Goal: Information Seeking & Learning: Learn about a topic

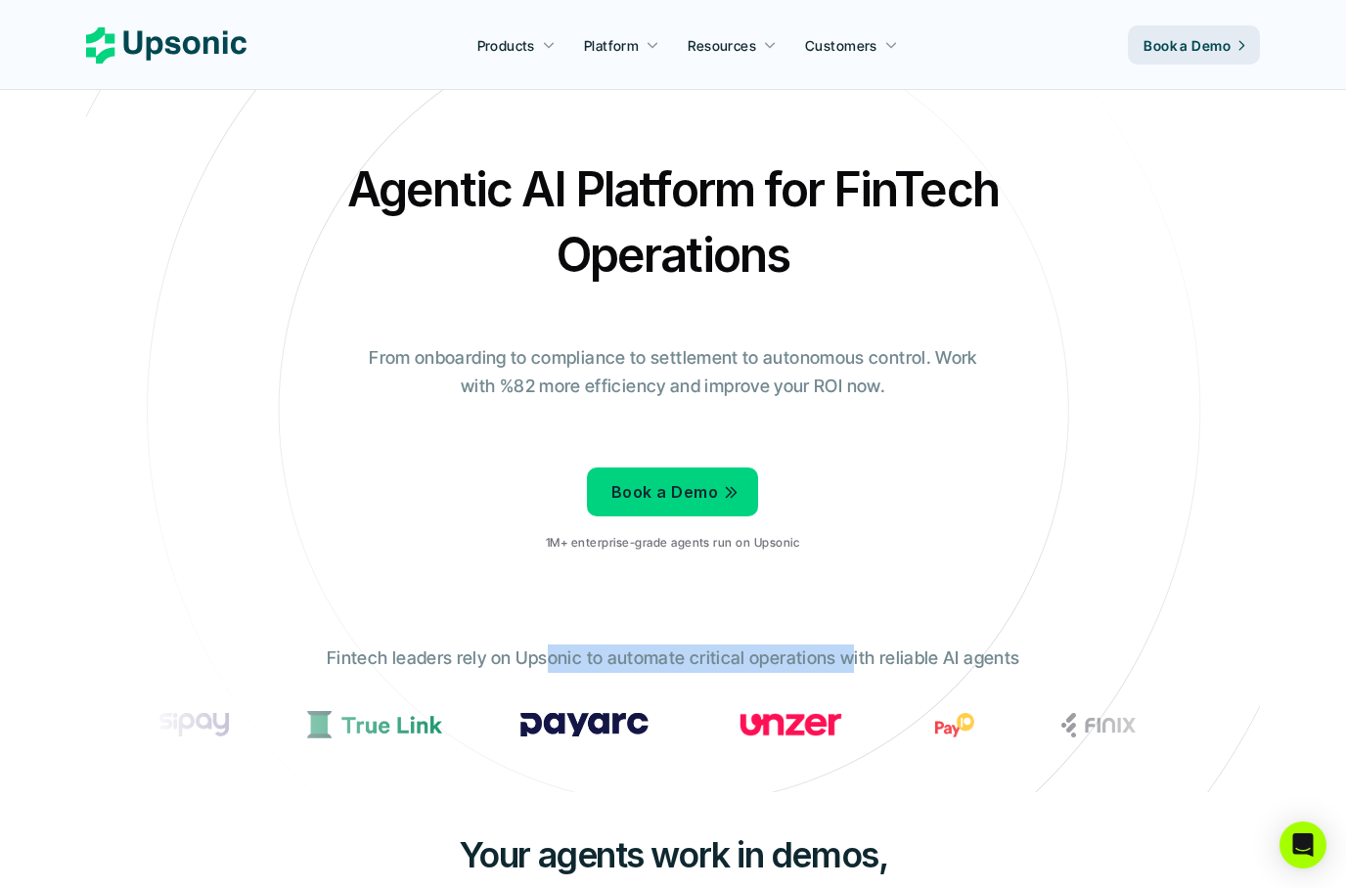
drag, startPoint x: 549, startPoint y: 653, endPoint x: 837, endPoint y: 652, distance: 288.5
click at [837, 652] on p "Fintech leaders rely on Upsonic to automate critical operations with reliable A…" at bounding box center [673, 659] width 692 height 28
click at [766, 648] on p "Fintech leaders rely on Upsonic to automate critical operations with reliable A…" at bounding box center [673, 659] width 692 height 28
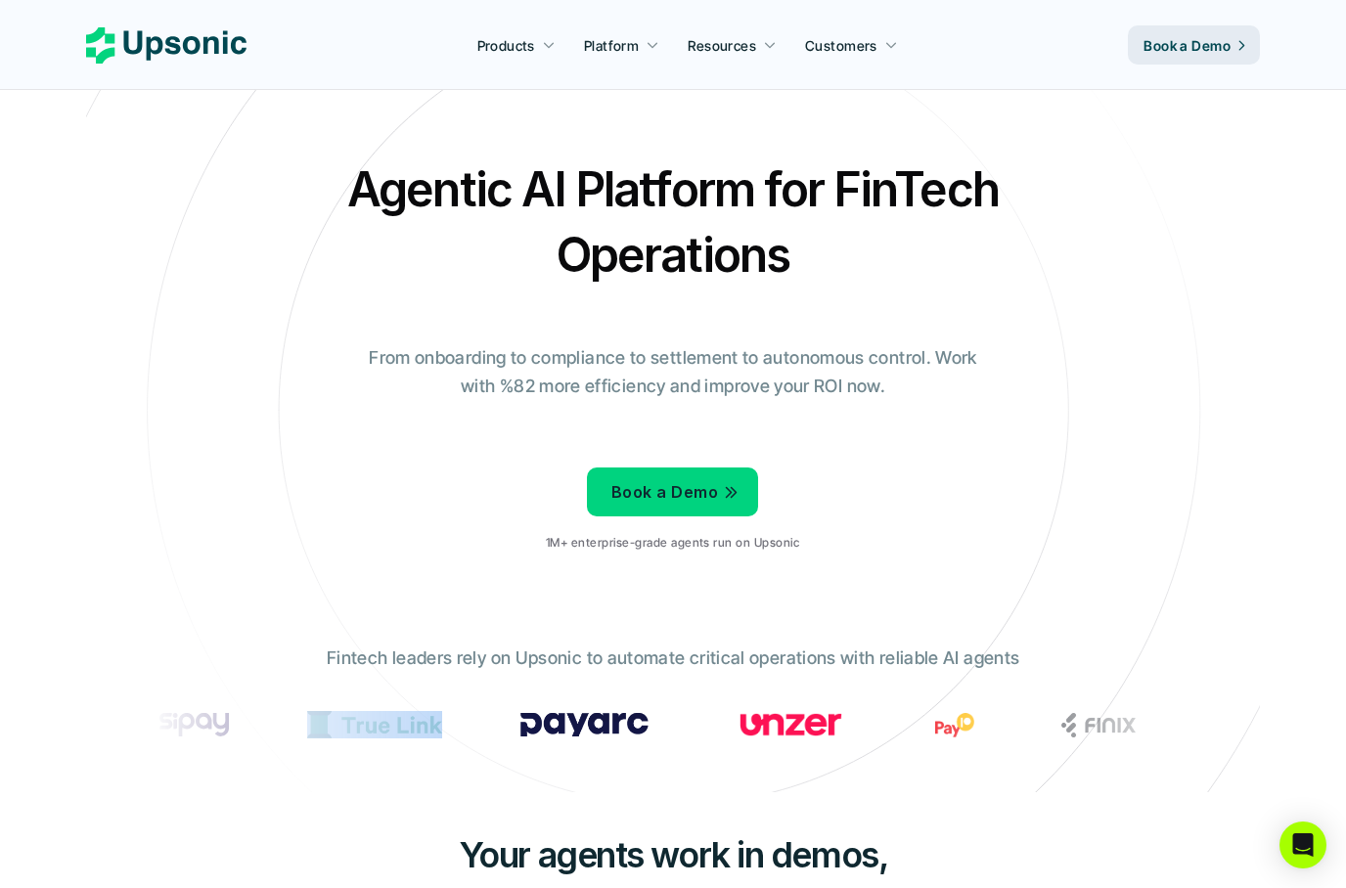
drag, startPoint x: 394, startPoint y: 720, endPoint x: 567, endPoint y: 727, distance: 173.3
click at [567, 727] on div at bounding box center [795, 724] width 1264 height 27
click at [451, 727] on img at bounding box center [383, 724] width 135 height 27
click at [447, 727] on img at bounding box center [379, 724] width 135 height 27
click at [444, 726] on img at bounding box center [376, 724] width 135 height 27
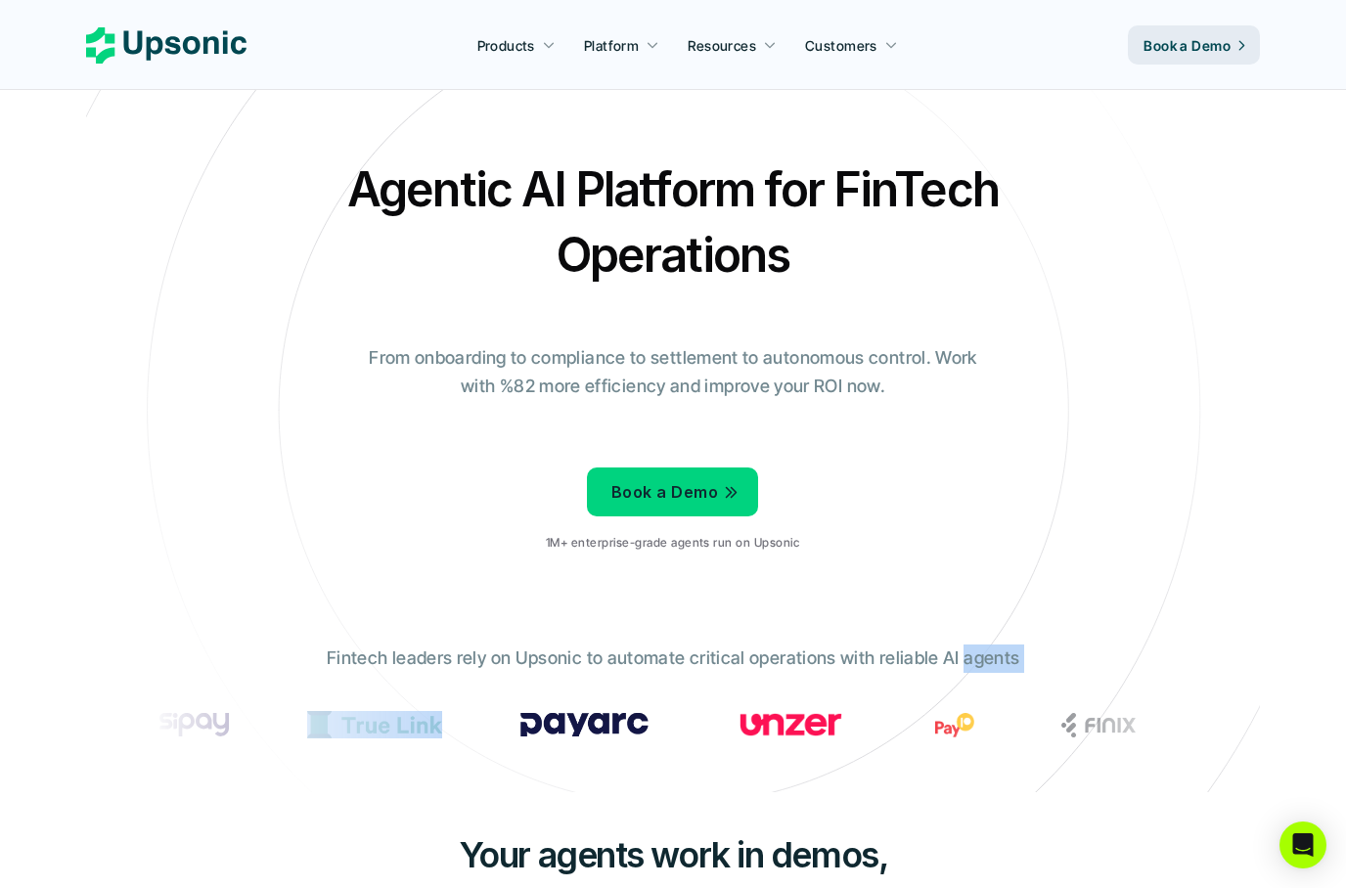
drag, startPoint x: 558, startPoint y: 726, endPoint x: 375, endPoint y: 705, distance: 184.1
click at [375, 705] on section at bounding box center [673, 724] width 1047 height 43
click at [363, 657] on p "Fintech leaders rely on Upsonic to automate critical operations with reliable A…" at bounding box center [673, 659] width 692 height 28
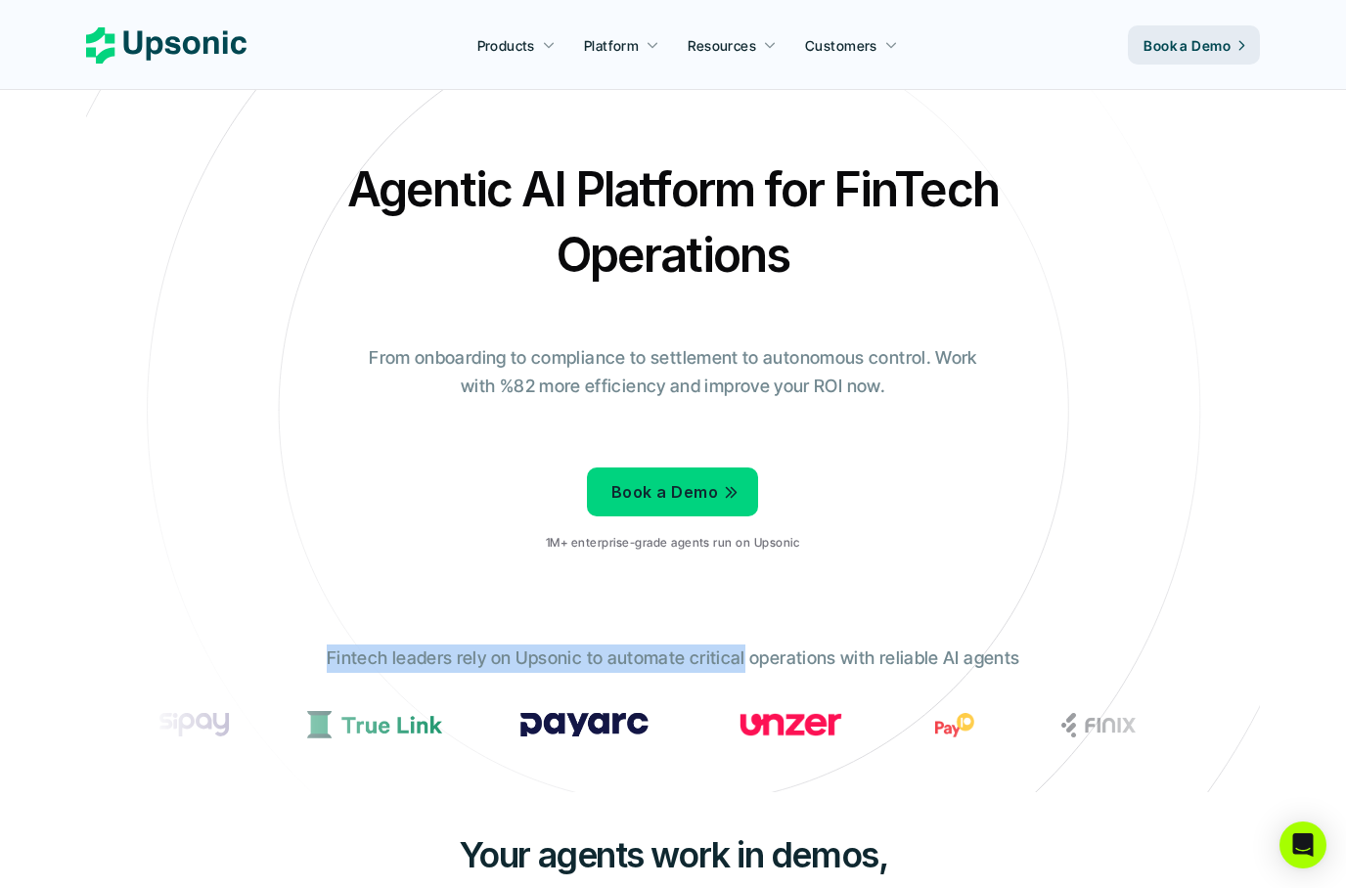
drag, startPoint x: 363, startPoint y: 657, endPoint x: 729, endPoint y: 656, distance: 365.8
click at [729, 656] on p "Fintech leaders rely on Upsonic to automate critical operations with reliable A…" at bounding box center [673, 659] width 692 height 28
click at [729, 655] on p "Fintech leaders rely on Upsonic to automate critical operations with reliable A…" at bounding box center [673, 659] width 692 height 28
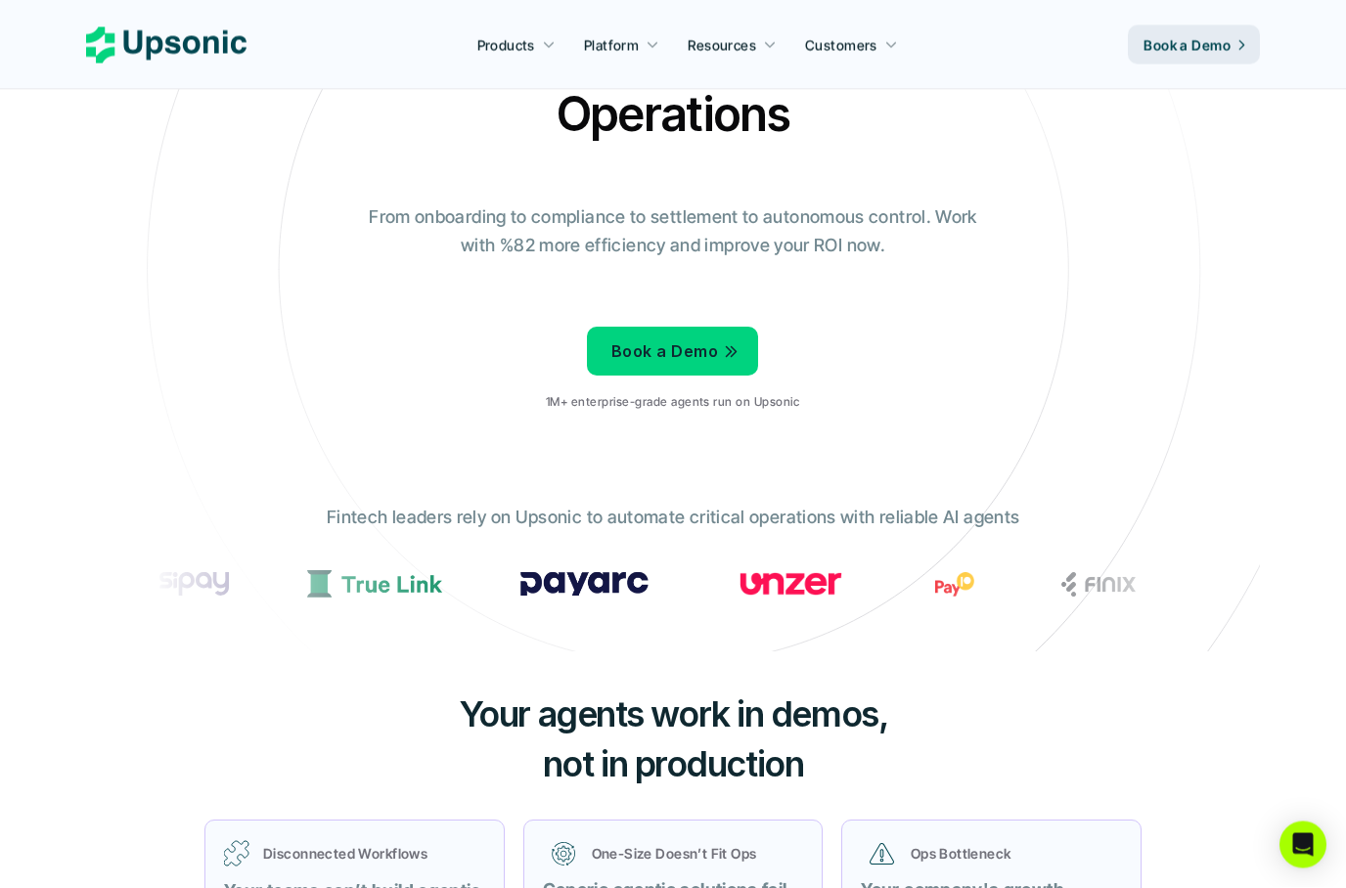
scroll to position [148, 0]
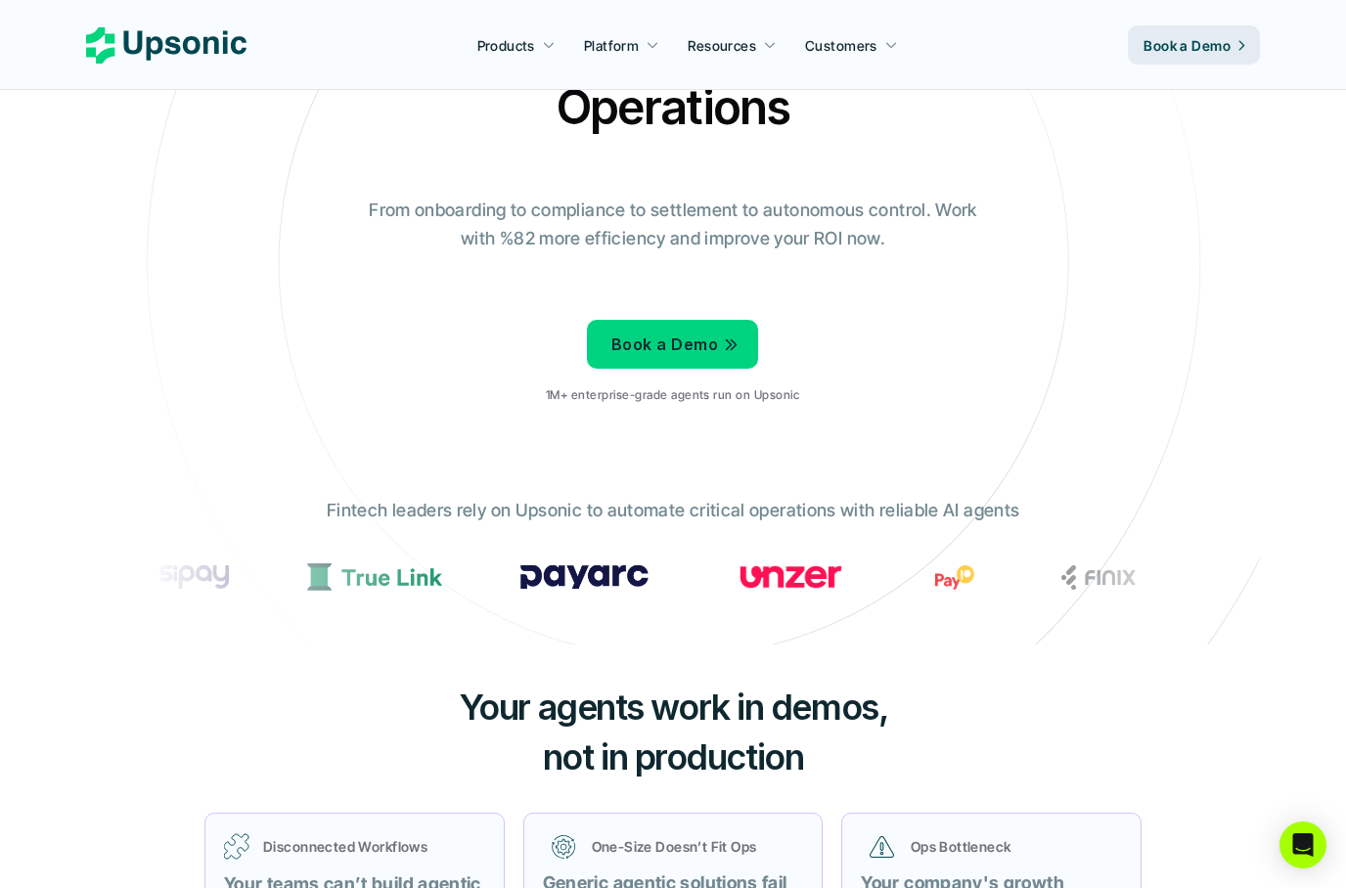
click at [602, 704] on span "Your agents work in demos," at bounding box center [673, 707] width 429 height 43
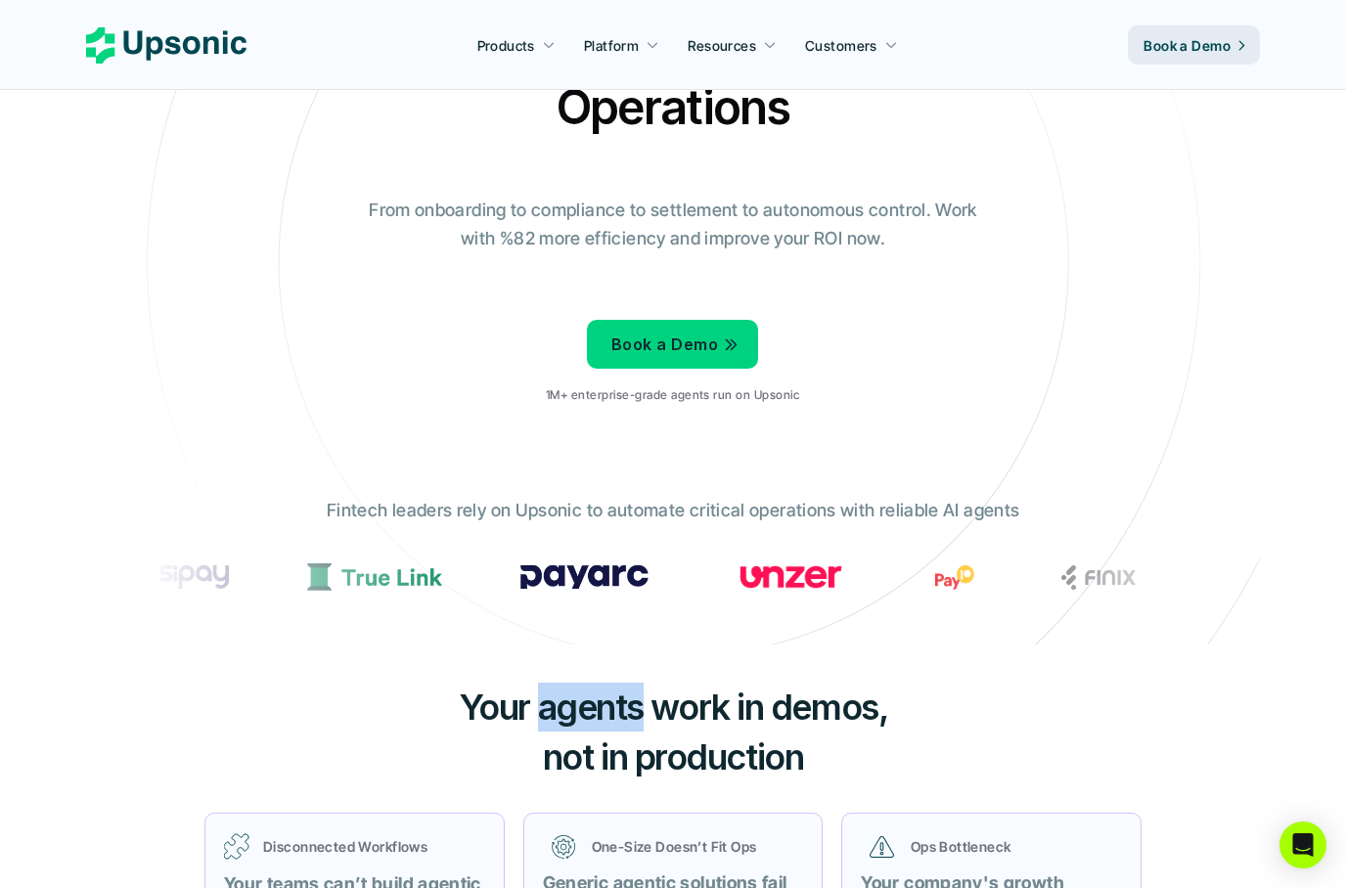
click at [602, 704] on span "Your agents work in demos," at bounding box center [673, 707] width 429 height 43
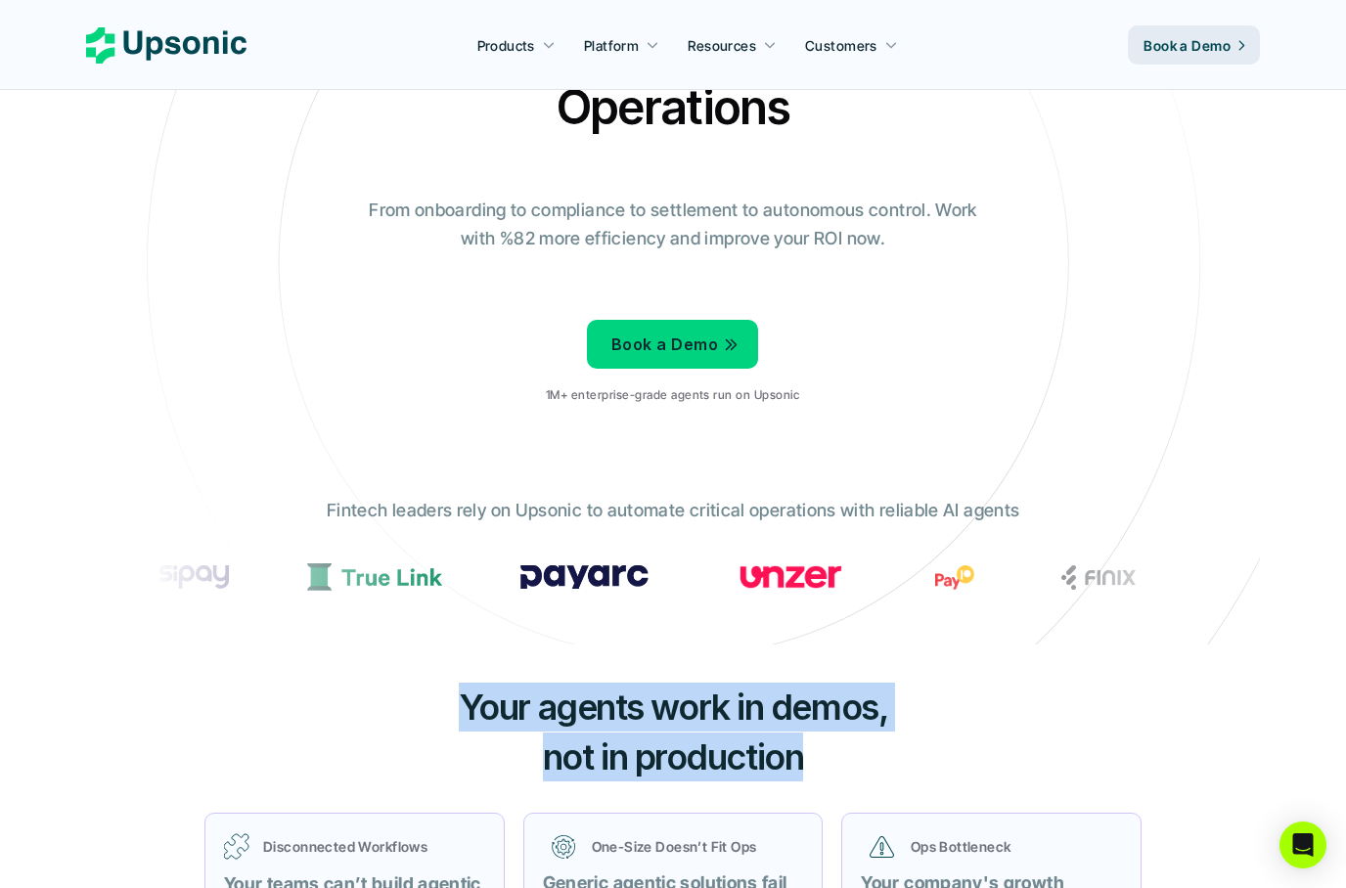
drag, startPoint x: 602, startPoint y: 704, endPoint x: 601, endPoint y: 754, distance: 49.9
click at [601, 754] on h3 "Your agents work in demos, not in production" at bounding box center [672, 732] width 587 height 99
click at [601, 754] on span "not in production" at bounding box center [673, 757] width 261 height 43
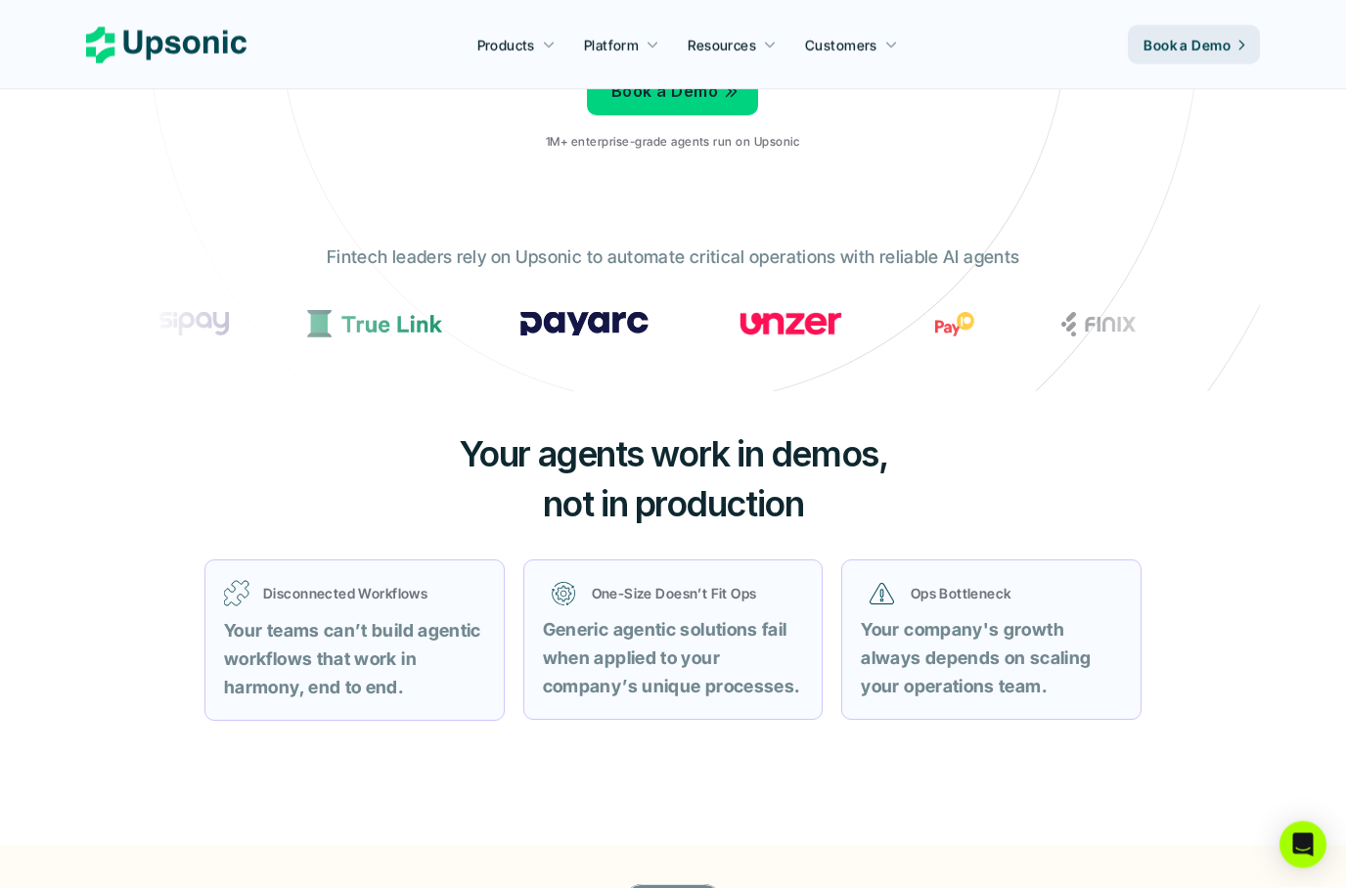
scroll to position [408, 0]
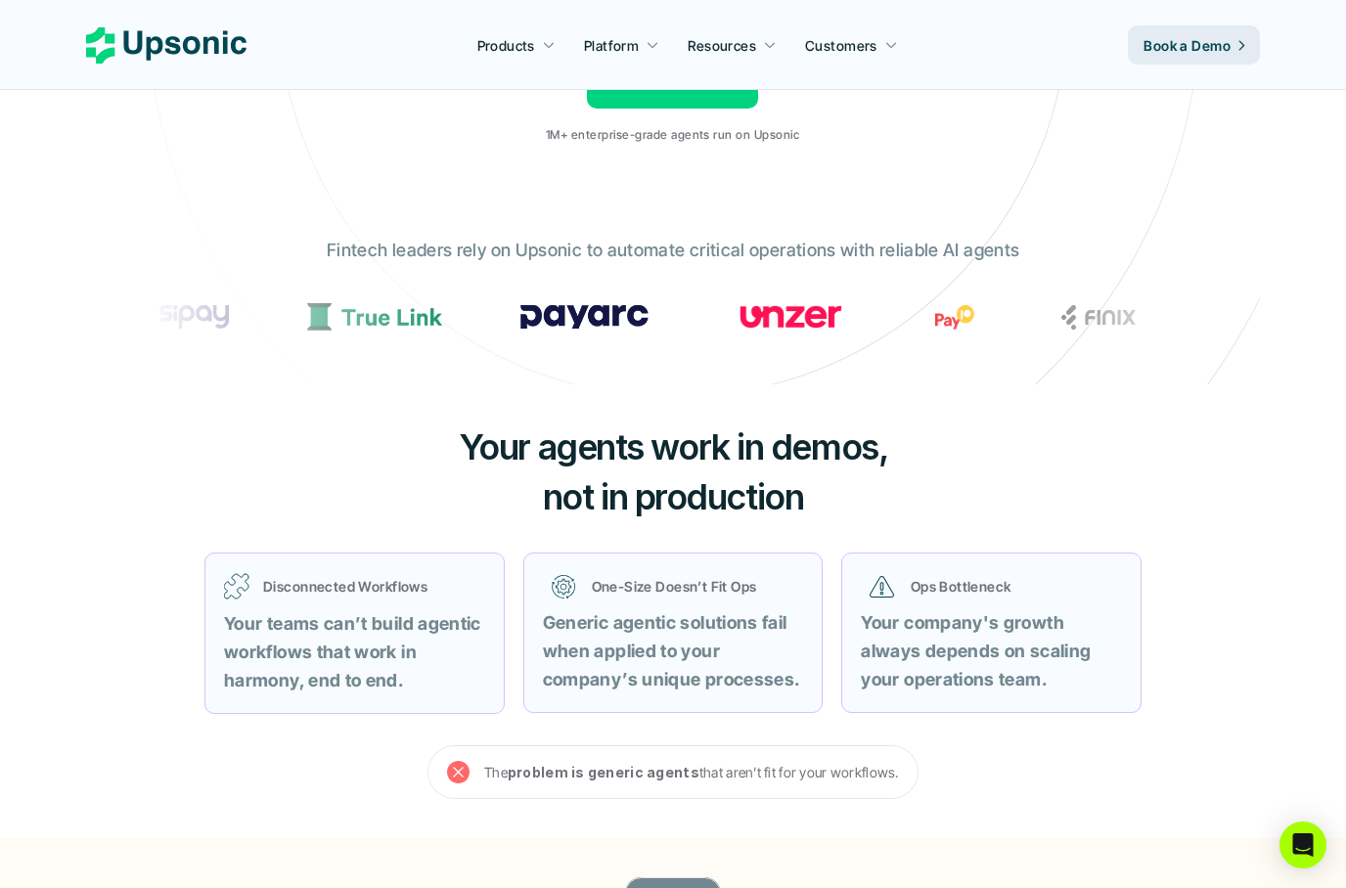
click at [289, 617] on strong "Your teams can’t build agentic workflows that work in harmony, end to end." at bounding box center [354, 651] width 261 height 77
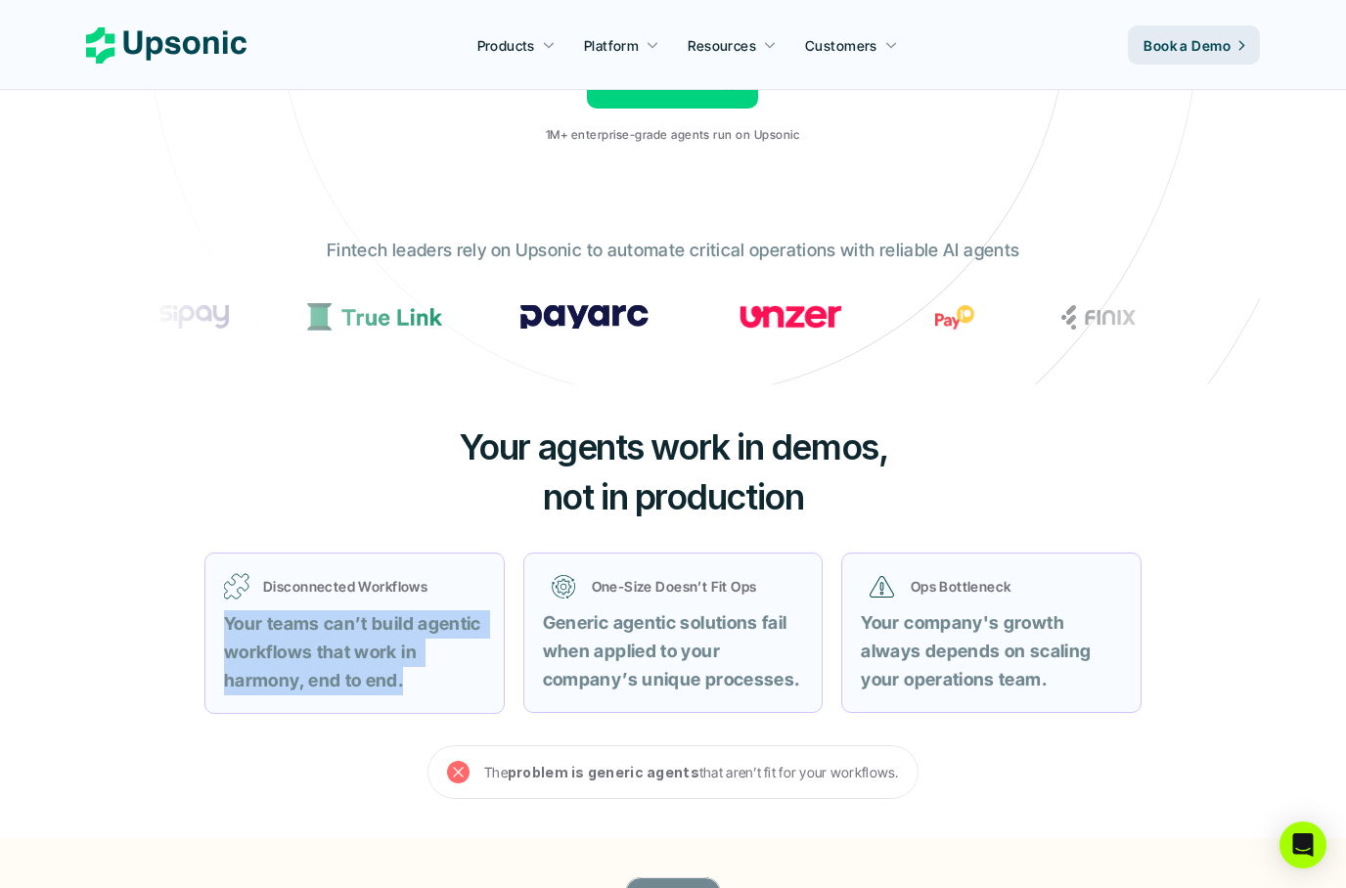
drag, startPoint x: 289, startPoint y: 617, endPoint x: 371, endPoint y: 656, distance: 91.0
click at [371, 656] on strong "Your teams can’t build agentic workflows that work in harmony, end to end." at bounding box center [354, 651] width 261 height 77
click at [371, 650] on strong "Your teams can’t build agentic workflows that work in harmony, end to end." at bounding box center [354, 651] width 261 height 77
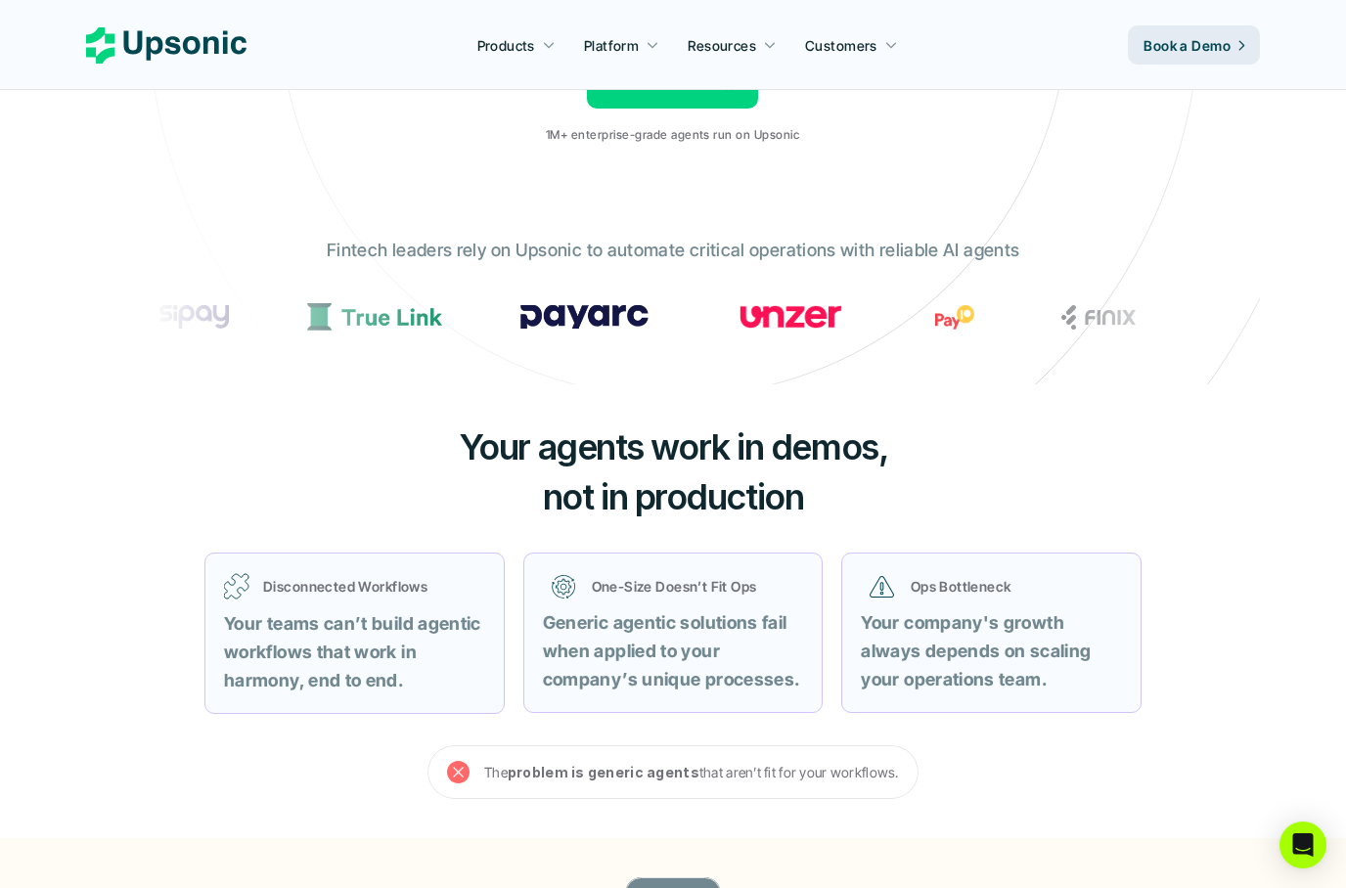
click at [631, 670] on strong "Generic agentic solutions fail when applied to your company’s unique processes." at bounding box center [671, 650] width 257 height 77
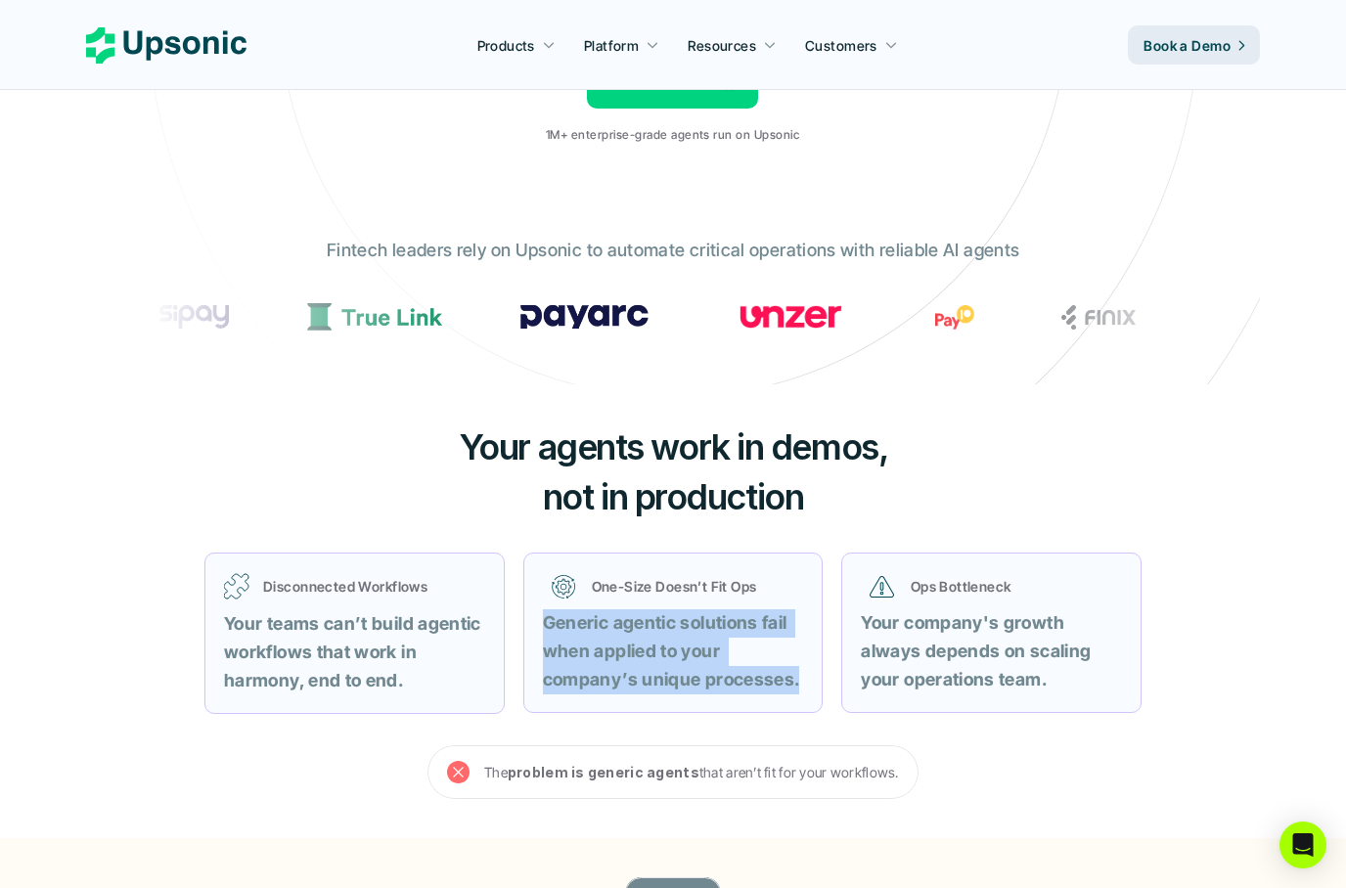
click at [631, 670] on strong "Generic agentic solutions fail when applied to your company’s unique processes." at bounding box center [671, 650] width 257 height 77
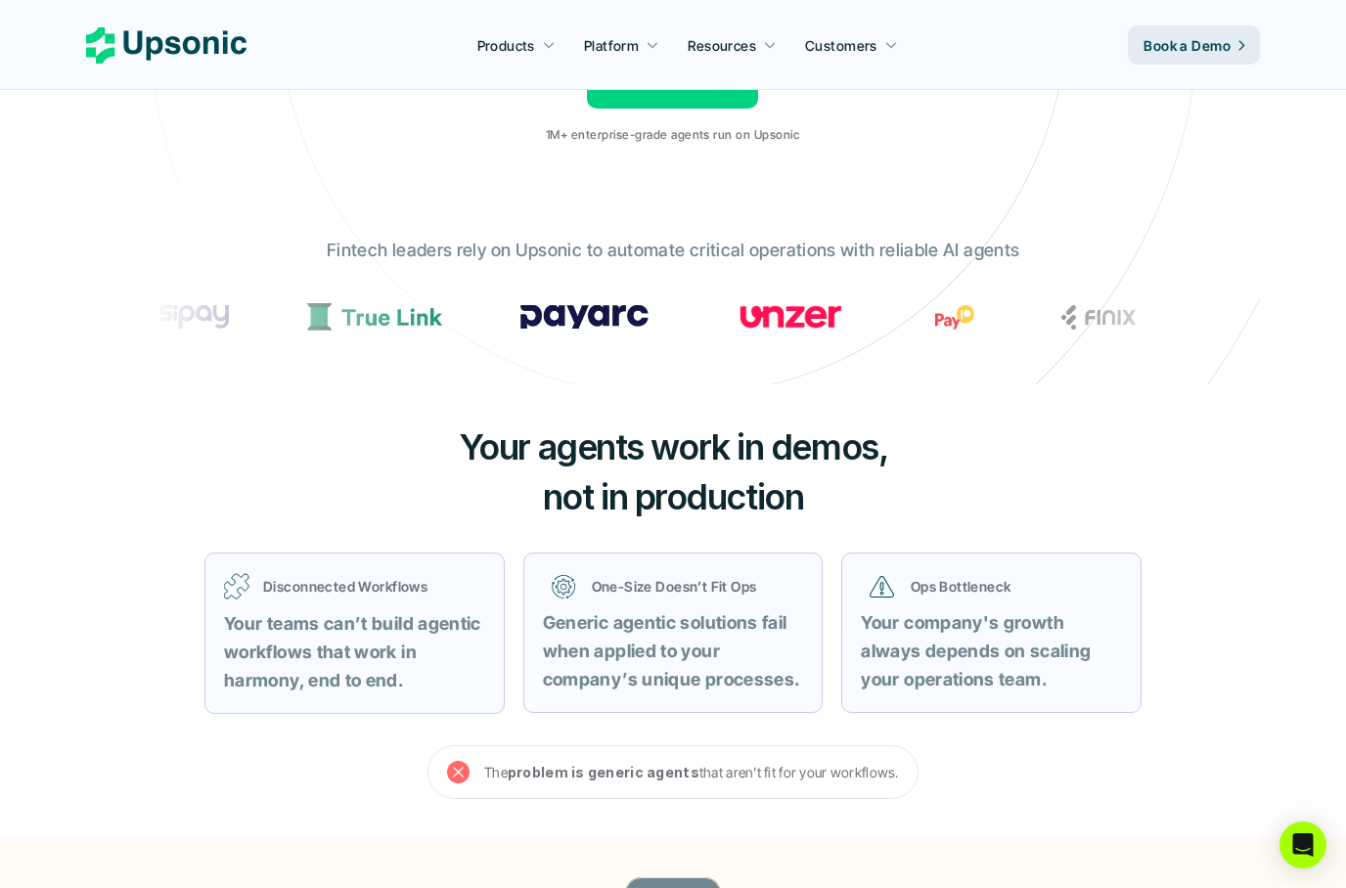
click at [631, 670] on strong "Generic agentic solutions fail when applied to your company’s unique processes." at bounding box center [671, 650] width 257 height 77
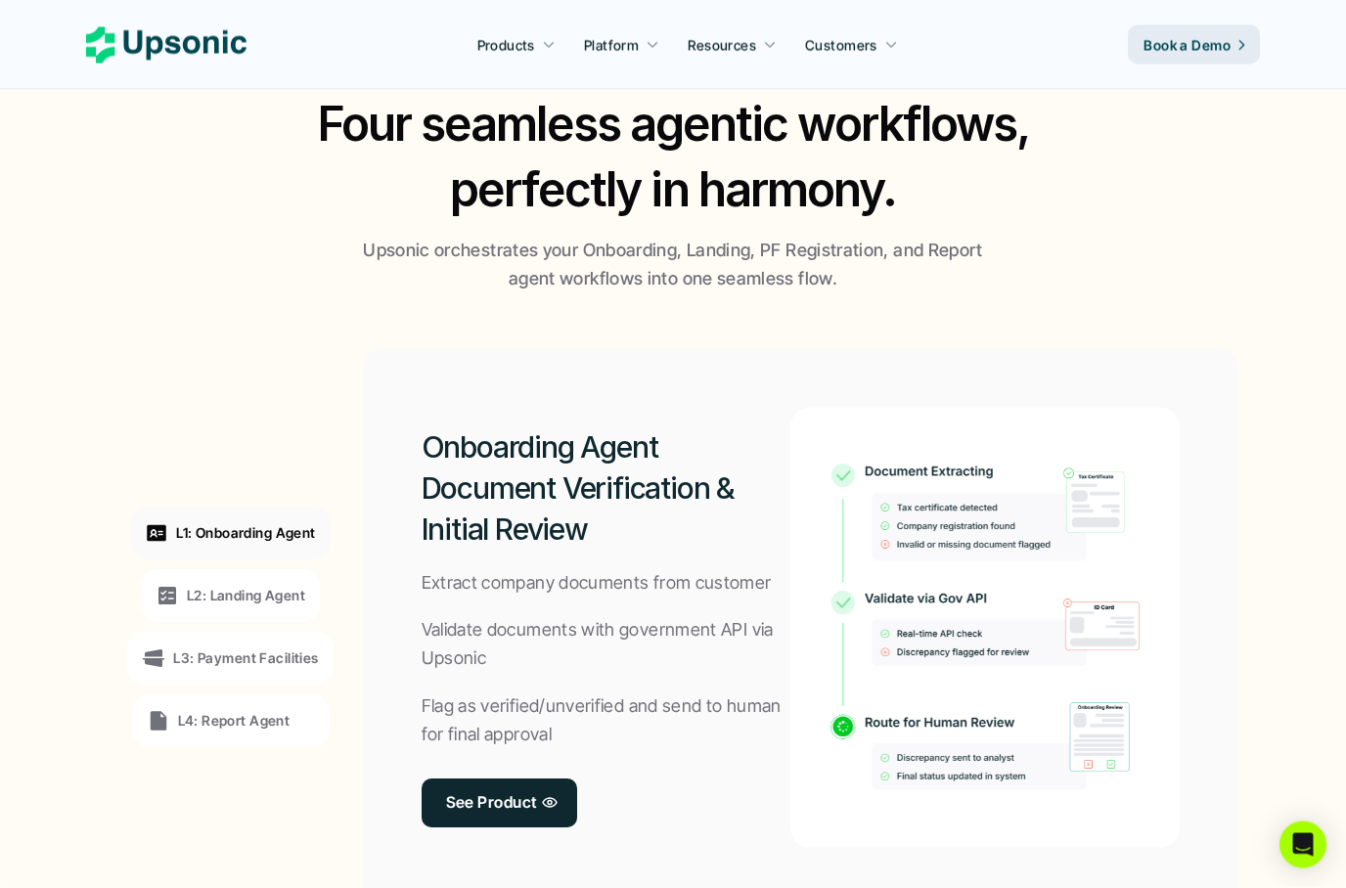
scroll to position [1271, 0]
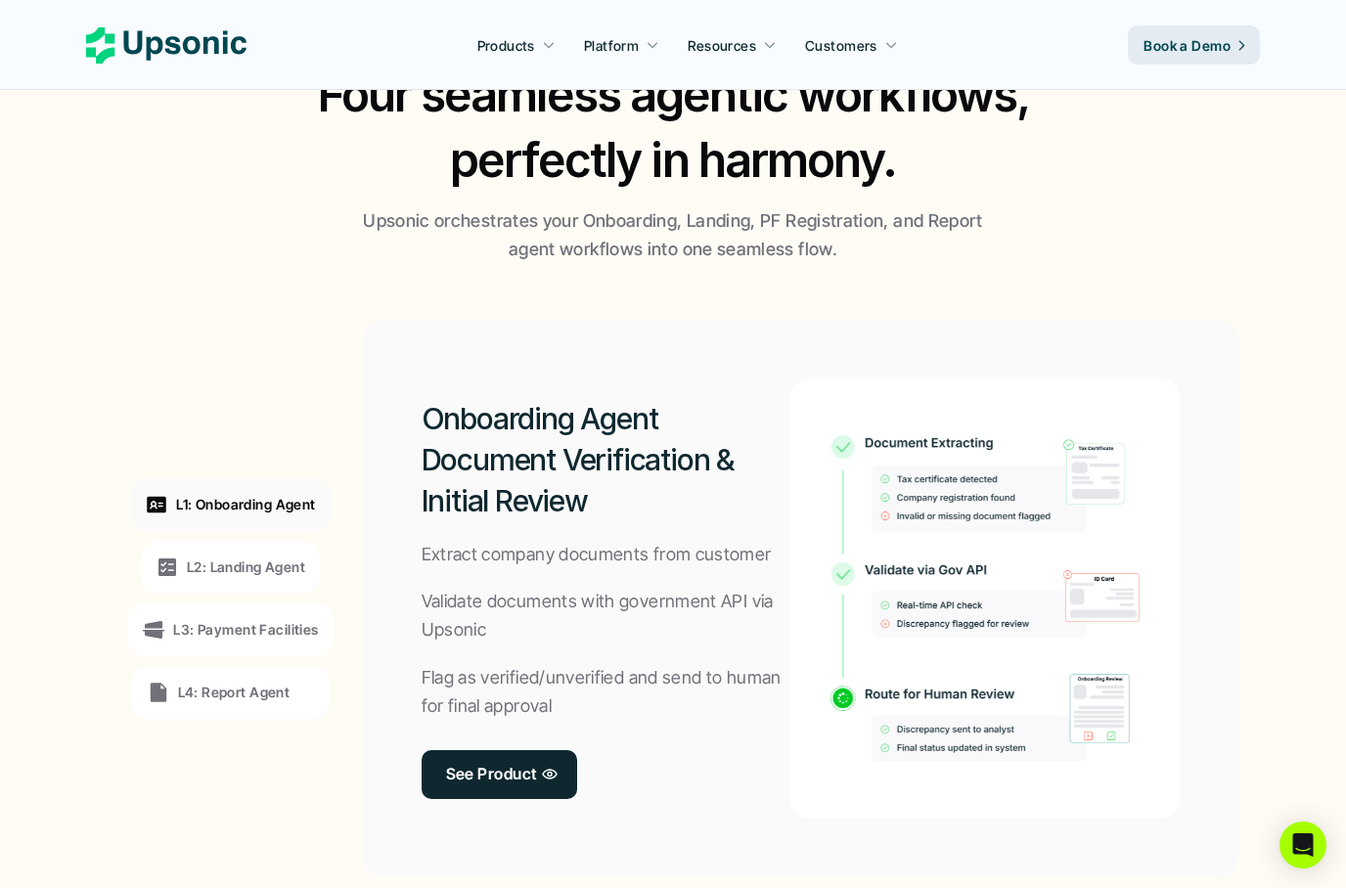
click at [238, 561] on p "L2: Landing Agent" at bounding box center [246, 567] width 118 height 21
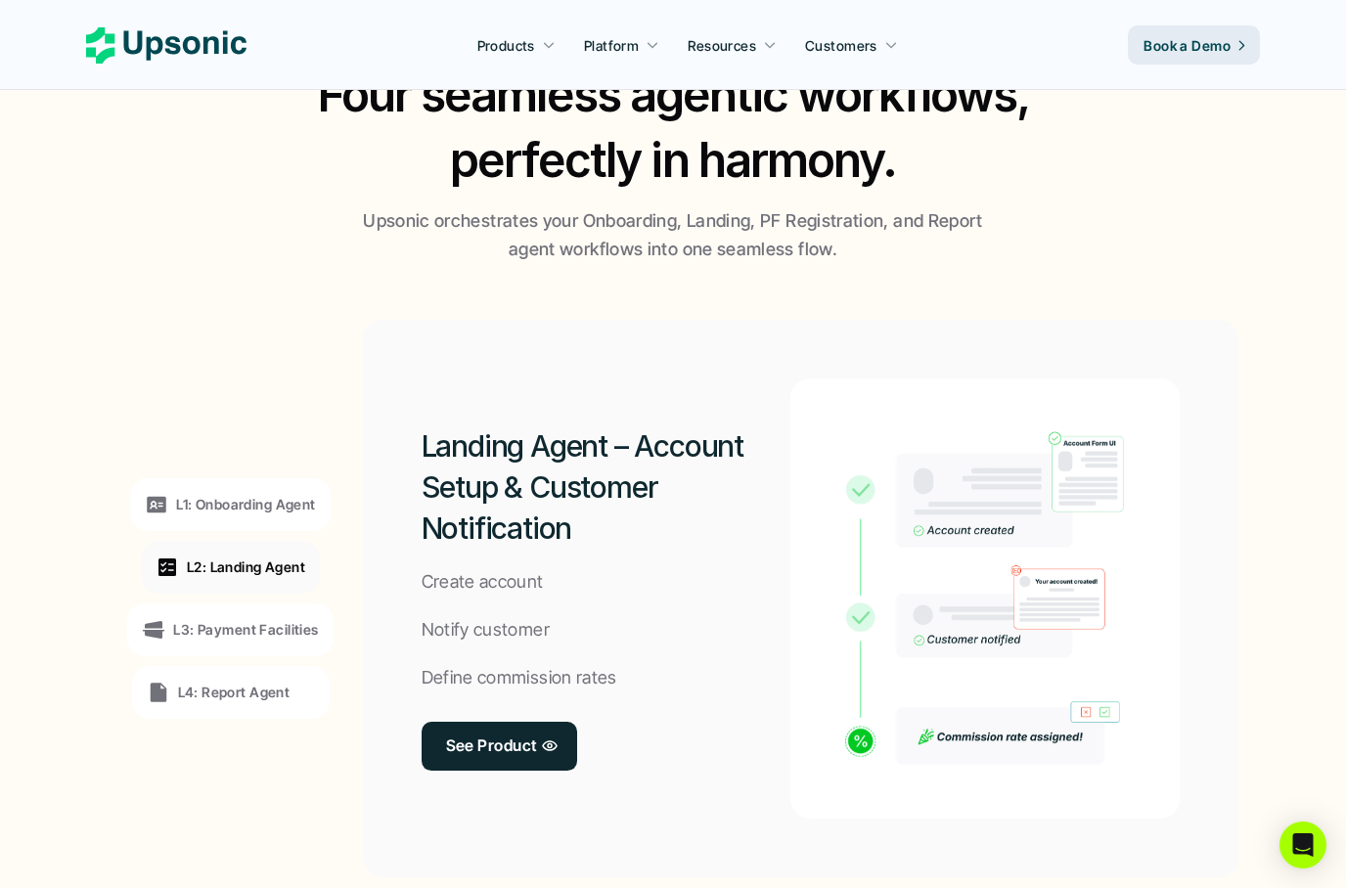
click at [214, 682] on p "L4: Report Agent" at bounding box center [234, 692] width 112 height 21
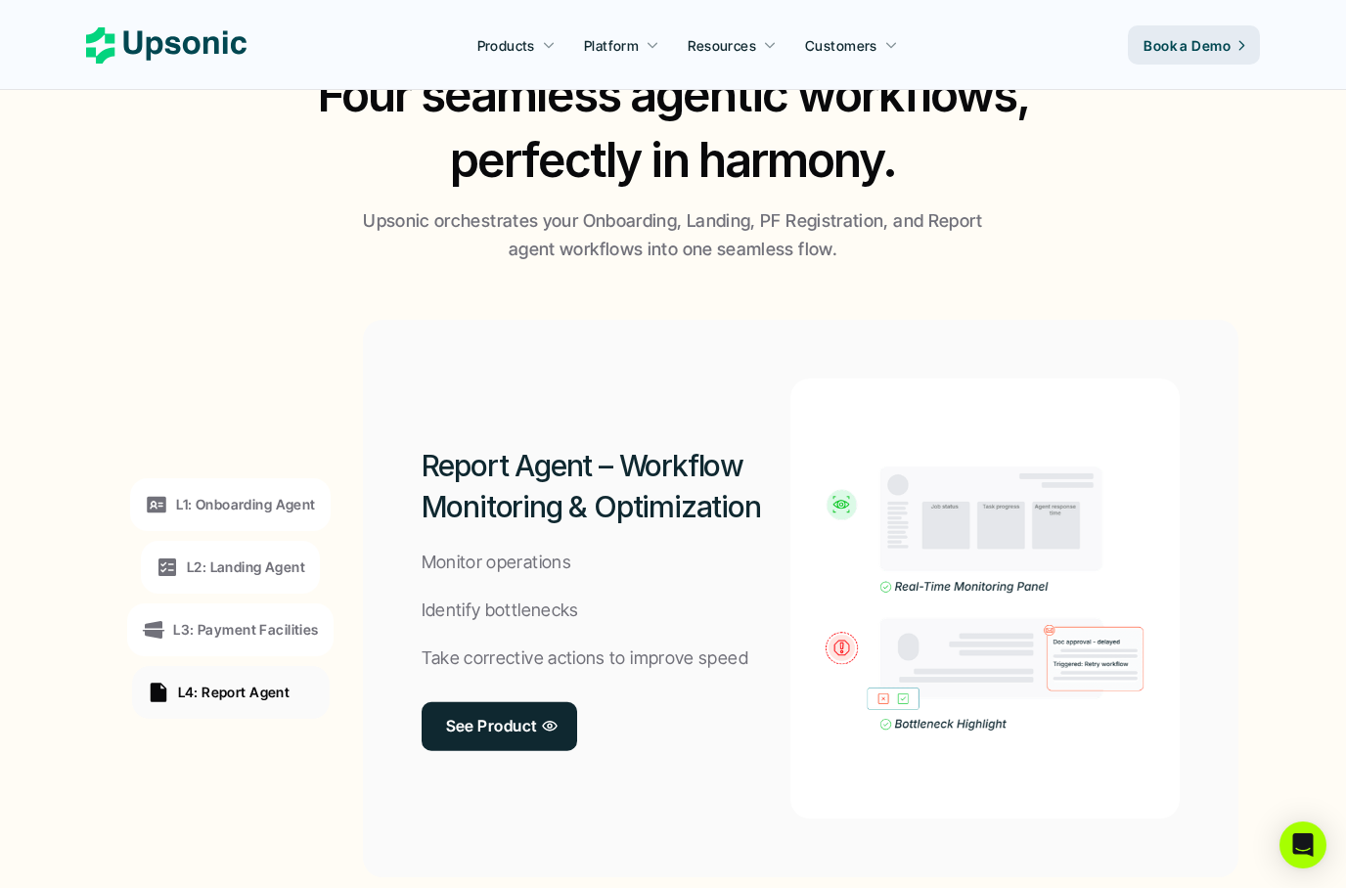
click at [243, 626] on p "L3: Payment Facilities" at bounding box center [245, 629] width 145 height 21
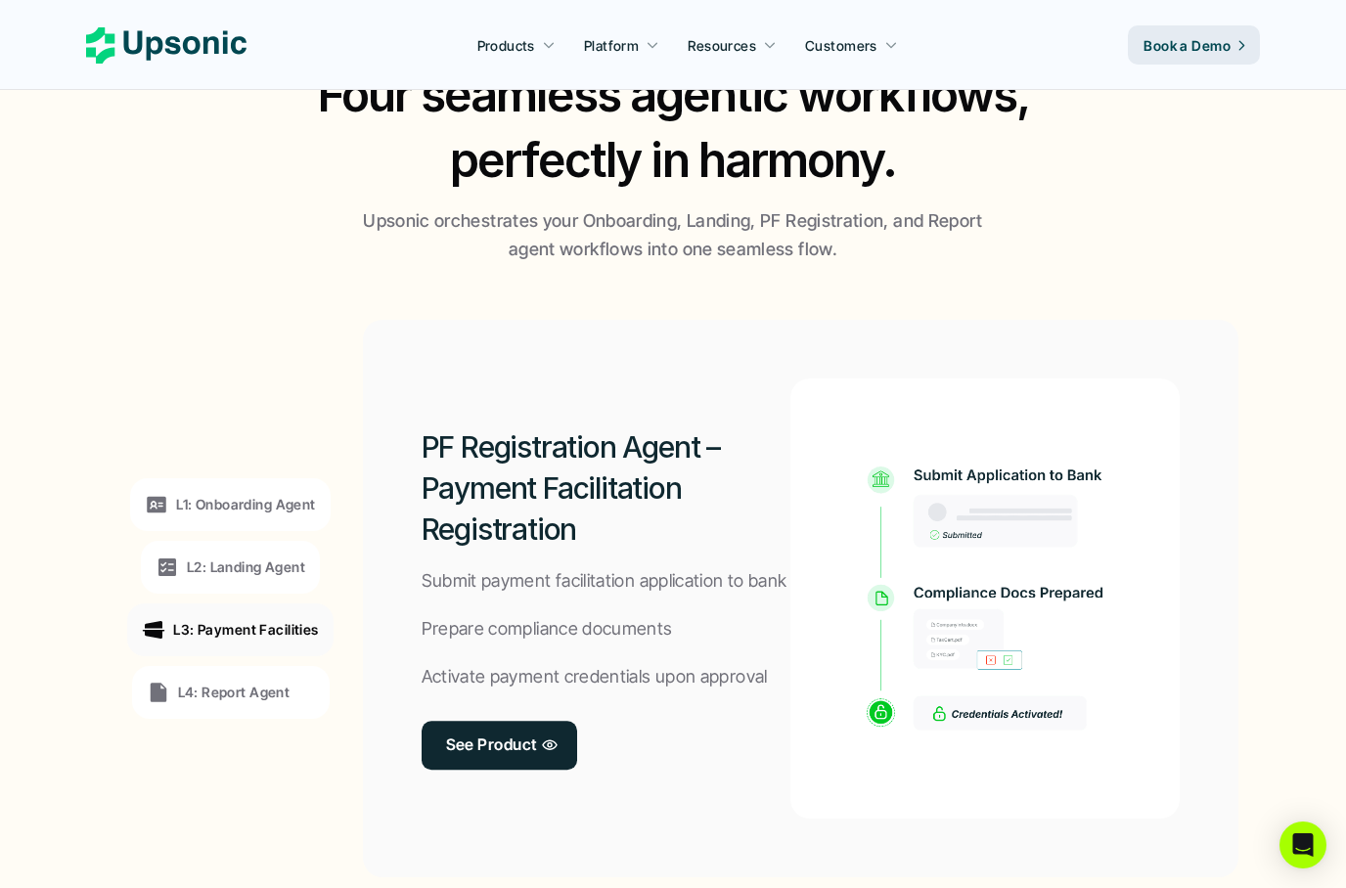
click at [267, 557] on p "L2: Landing Agent" at bounding box center [246, 567] width 118 height 21
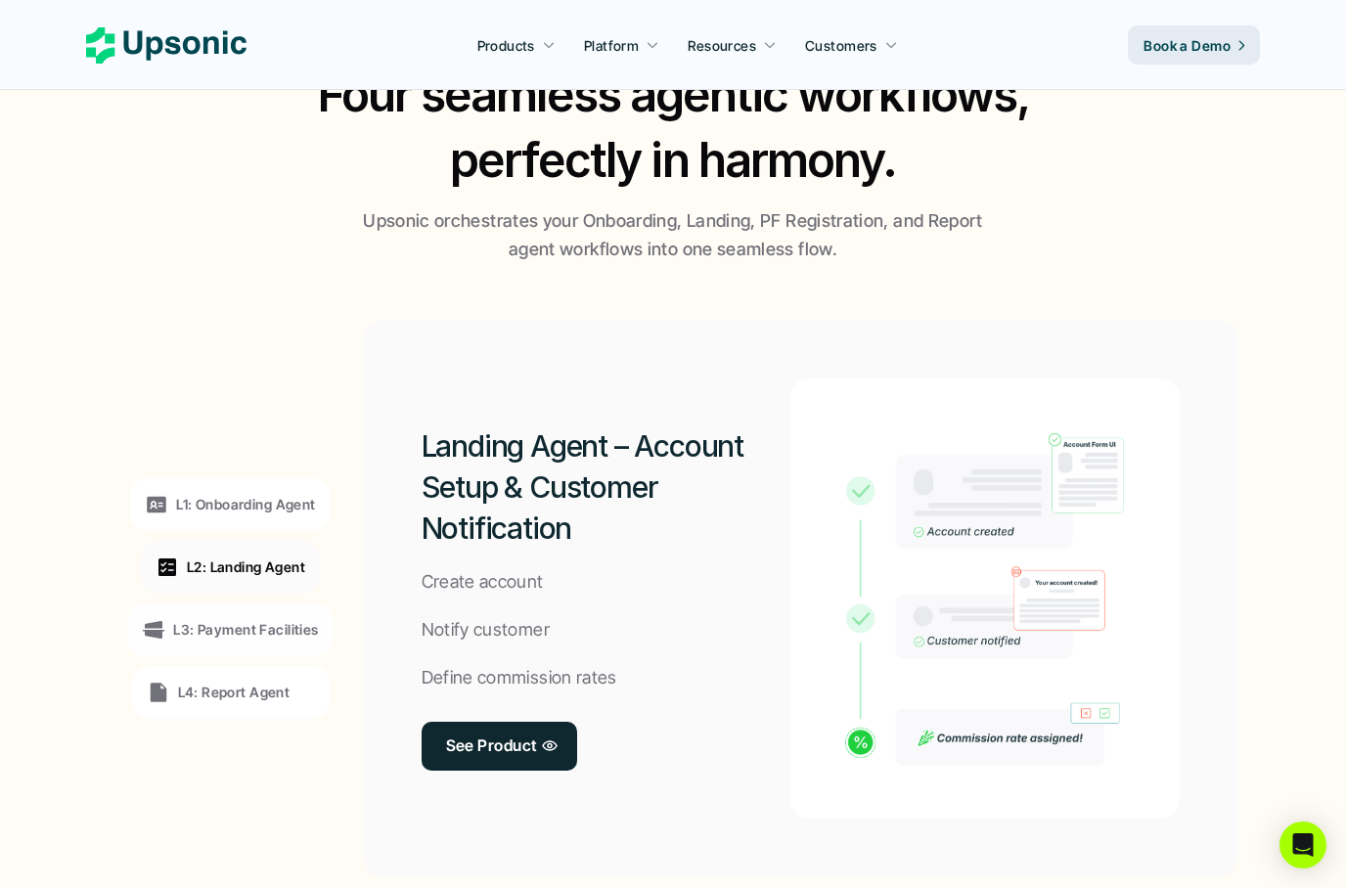
click at [280, 501] on p "L1: Onboarding Agent" at bounding box center [245, 504] width 139 height 21
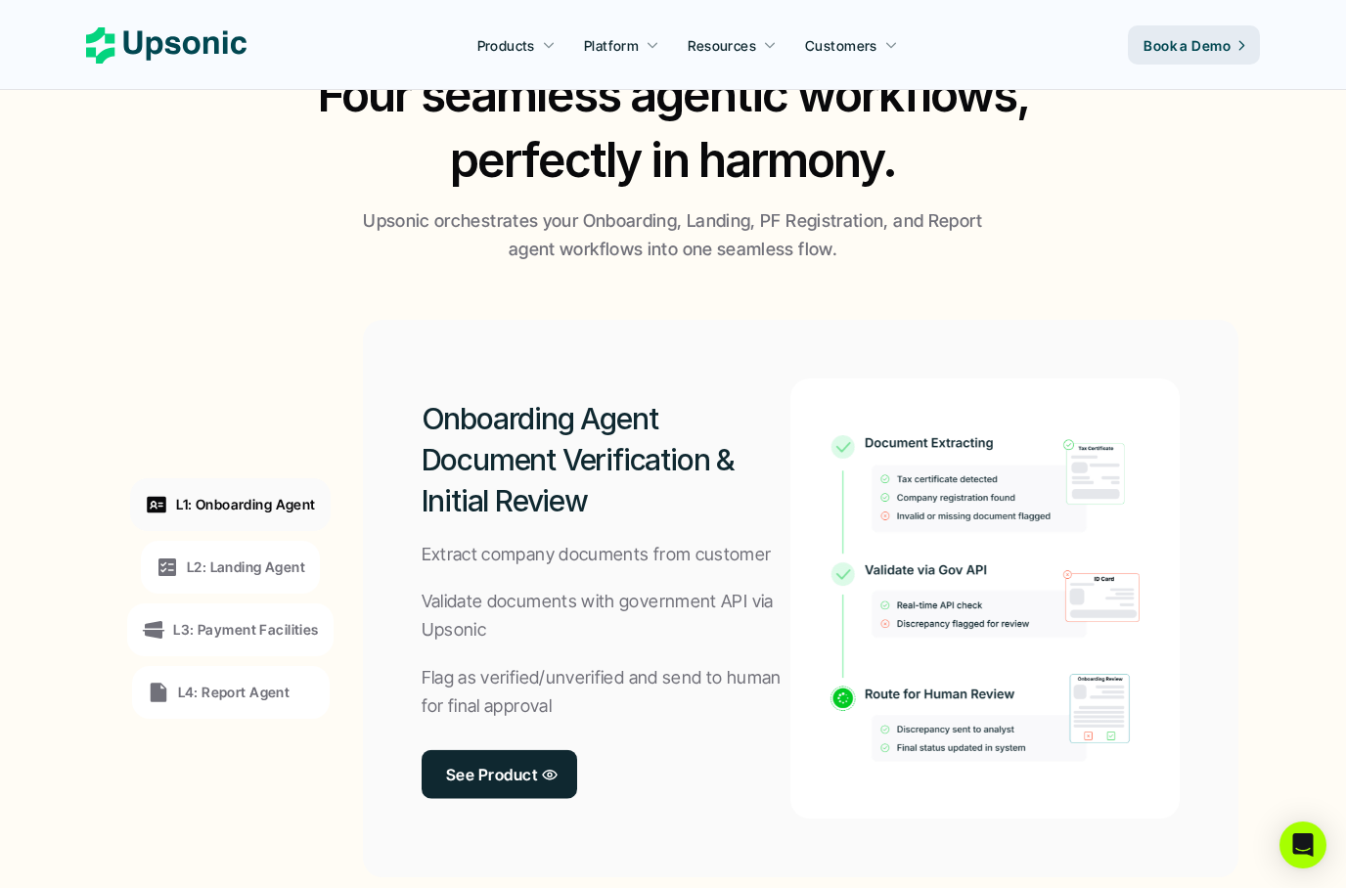
click at [545, 792] on div "Onboarding Agent Document Verification & Initial Review Extract company documen…" at bounding box center [607, 599] width 370 height 440
click at [548, 770] on icon at bounding box center [550, 774] width 16 height 19
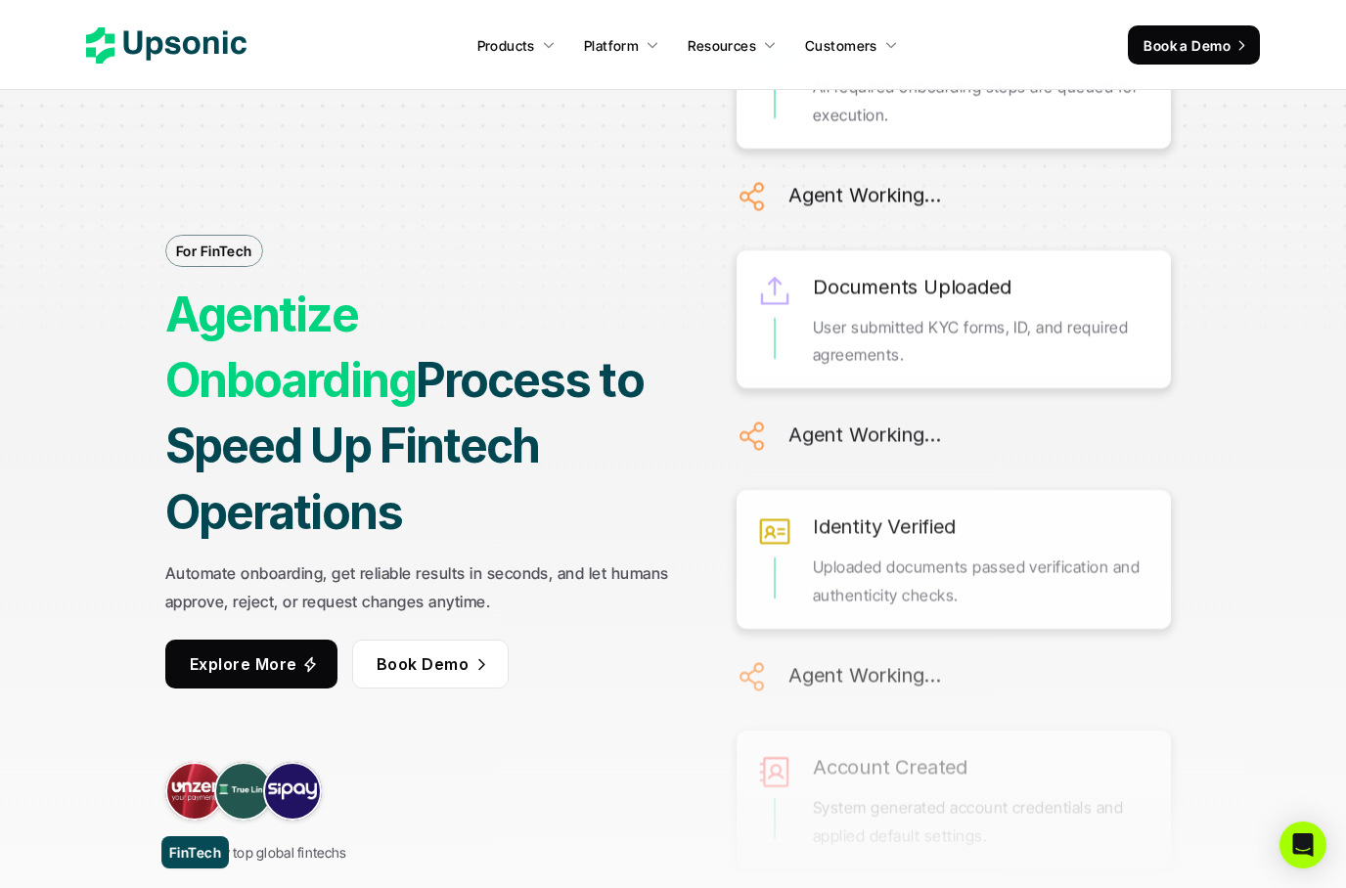
click at [287, 785] on link at bounding box center [292, 791] width 59 height 59
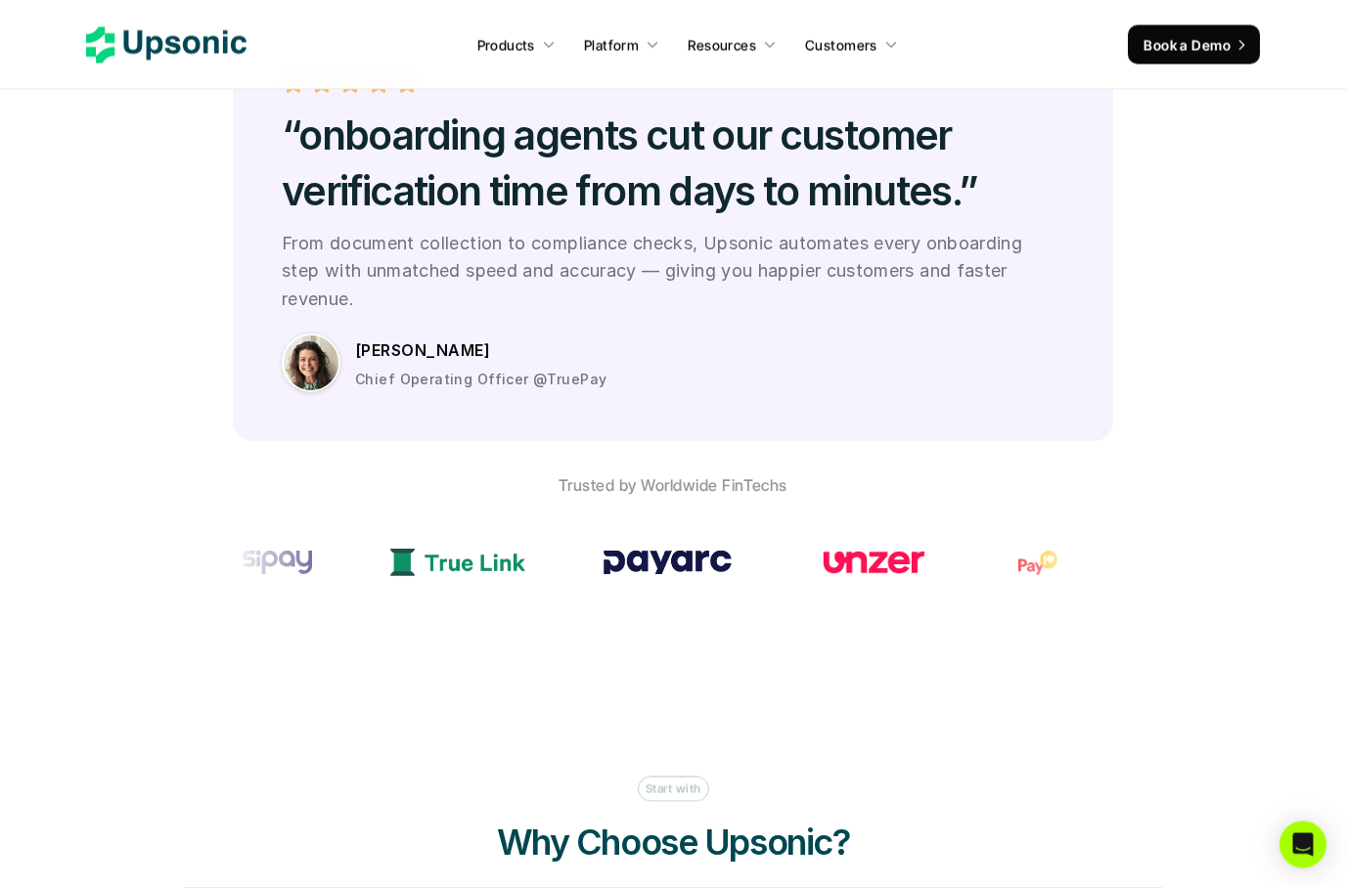
scroll to position [5476, 0]
click at [300, 392] on link at bounding box center [311, 363] width 59 height 59
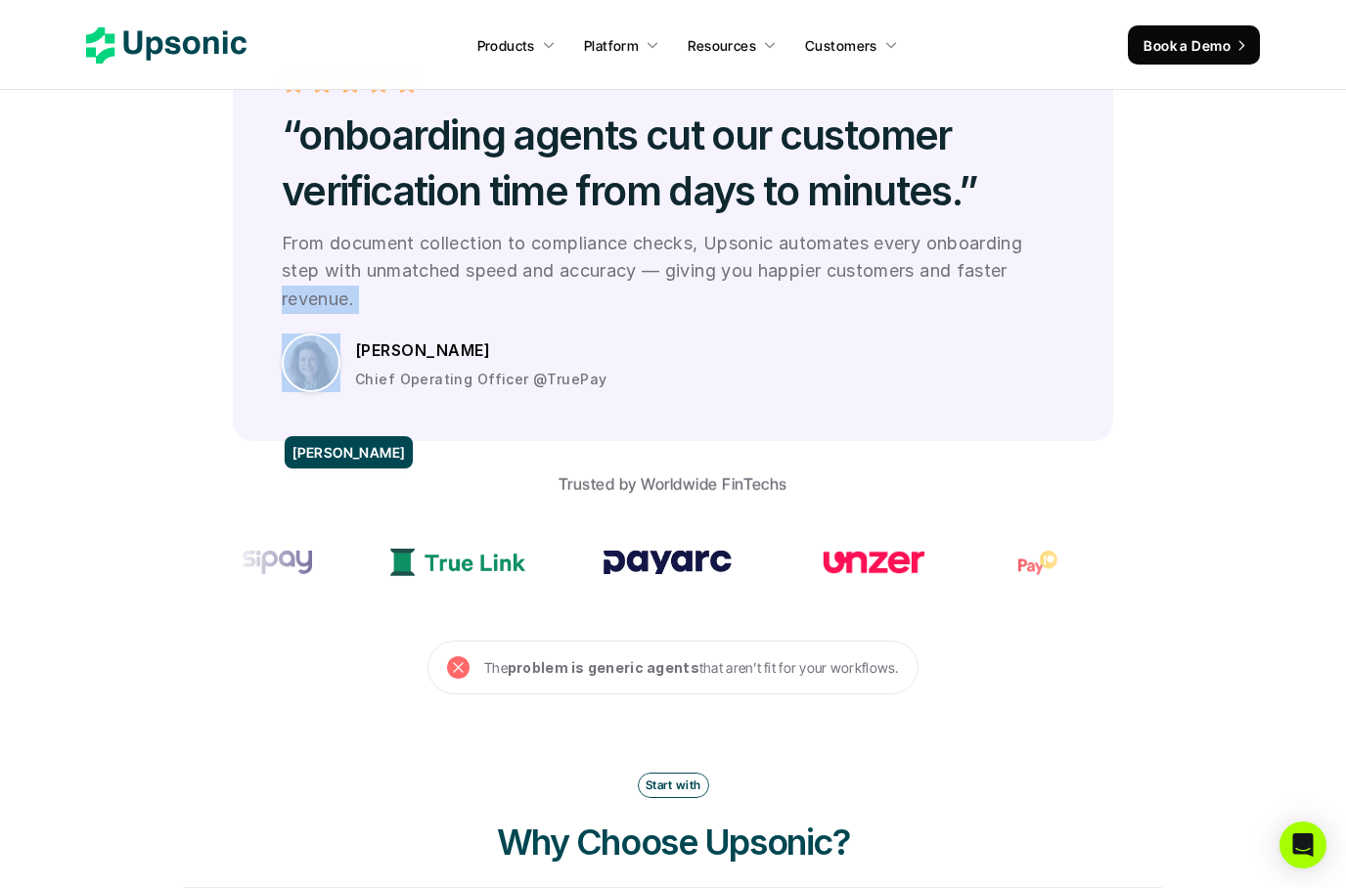
click at [300, 392] on link at bounding box center [311, 363] width 59 height 59
click at [354, 392] on div "[PERSON_NAME] Chief Operating Officer @TruePay" at bounding box center [673, 358] width 782 height 68
click at [554, 389] on p "Chief Operating Officer @TruePay" at bounding box center [480, 379] width 251 height 21
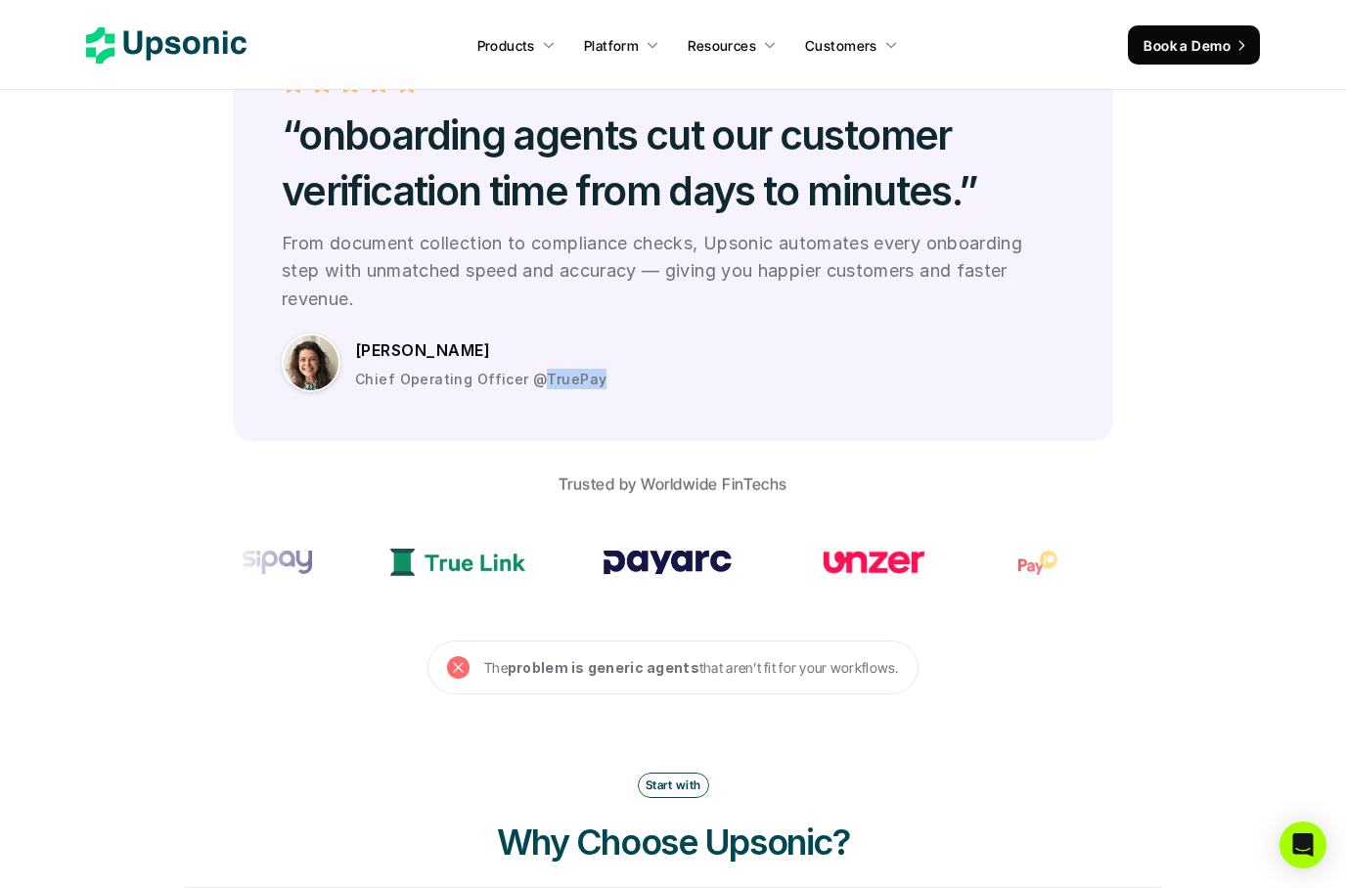
click at [554, 389] on p "Chief Operating Officer @TruePay" at bounding box center [480, 379] width 251 height 21
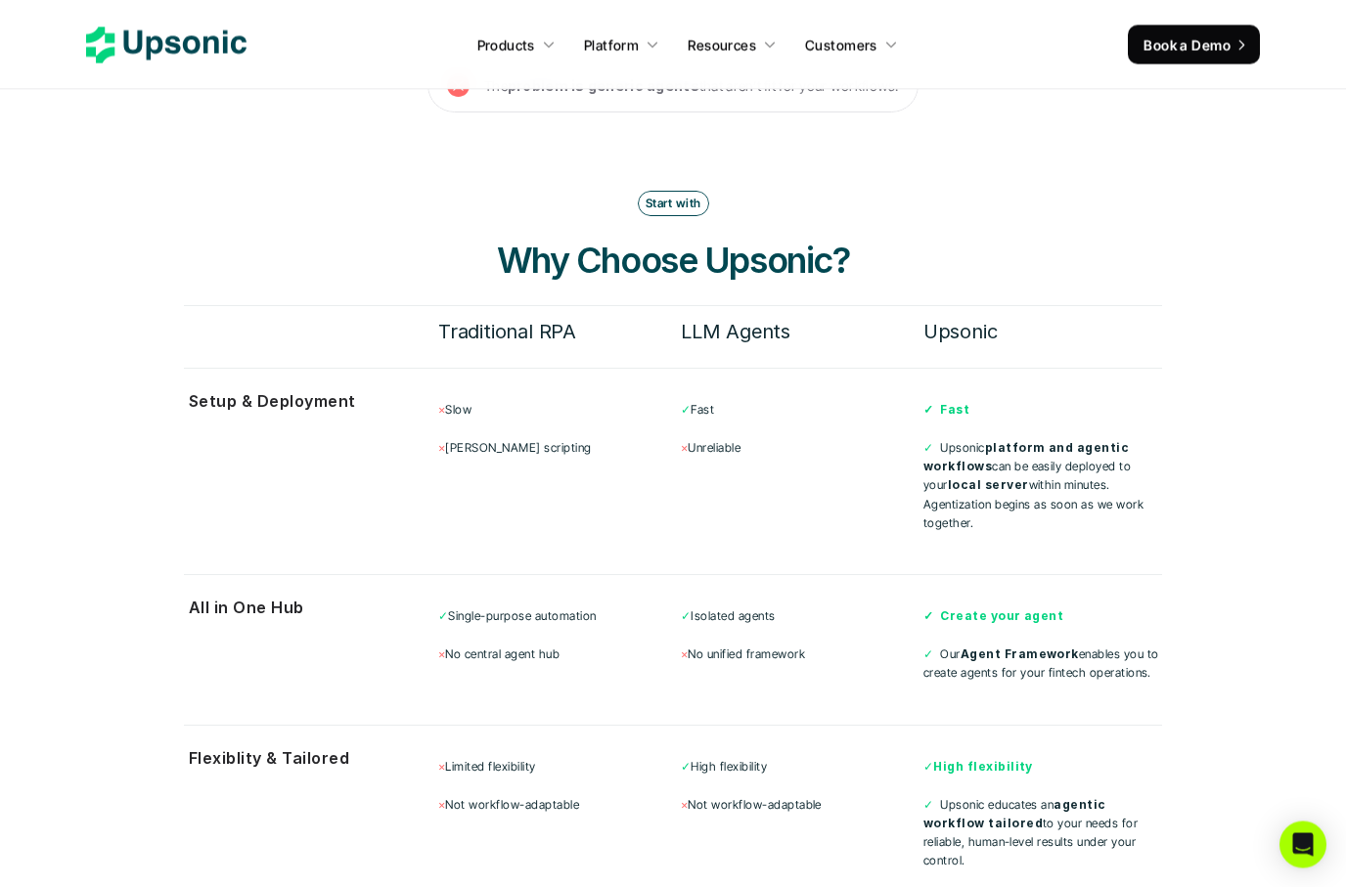
scroll to position [6058, 0]
drag, startPoint x: 466, startPoint y: 656, endPoint x: 513, endPoint y: 656, distance: 46.9
click at [513, 656] on div "✓ Single-purpose automation × No central agent hub" at bounding box center [557, 634] width 239 height 57
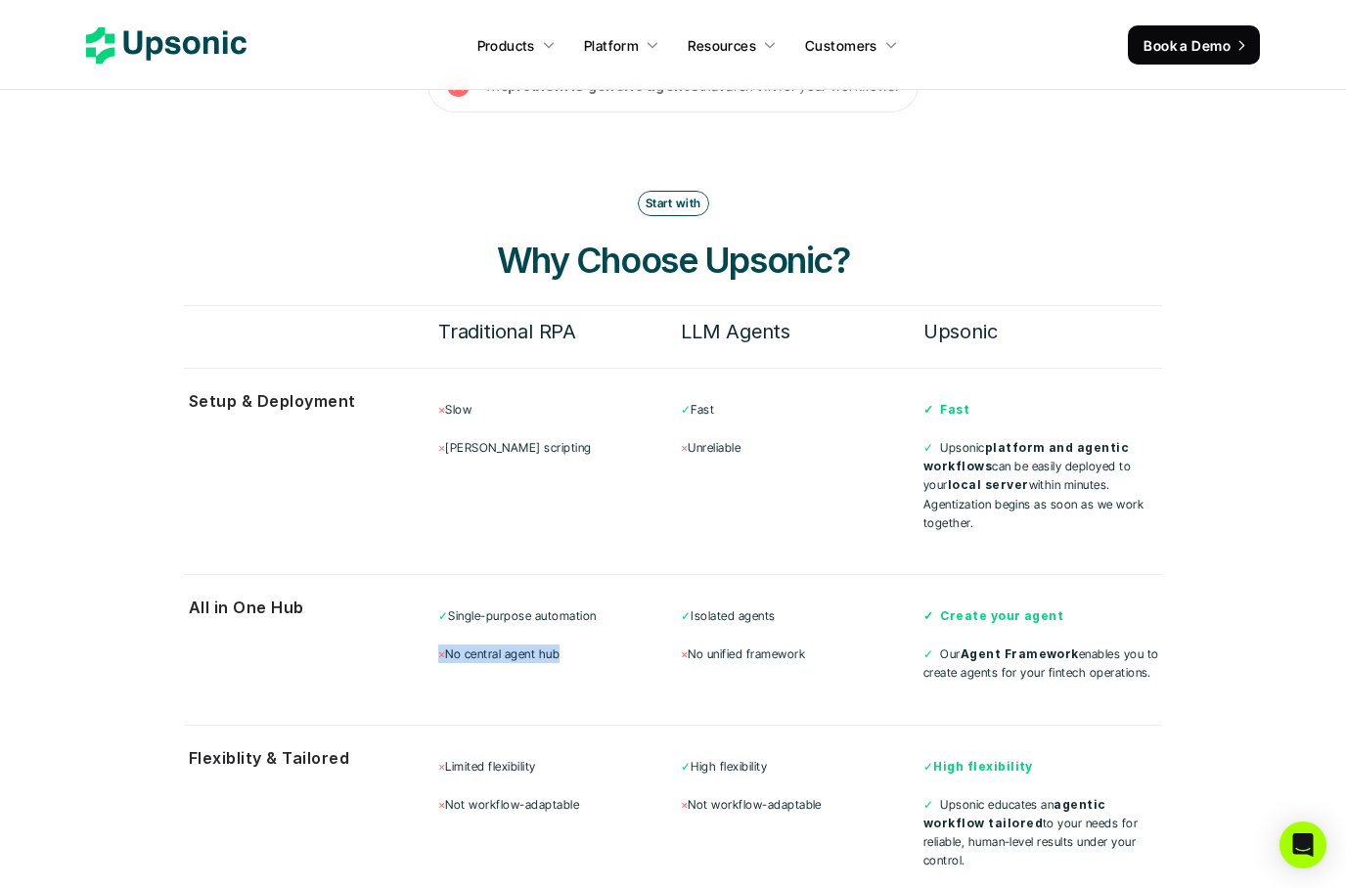
click at [513, 656] on div "✓ Single-purpose automation × No central agent hub" at bounding box center [557, 634] width 239 height 57
click at [536, 686] on div "✓ Single-purpose automation × No central agent hub ✓ Isolated agents × No unifi…" at bounding box center [800, 645] width 724 height 102
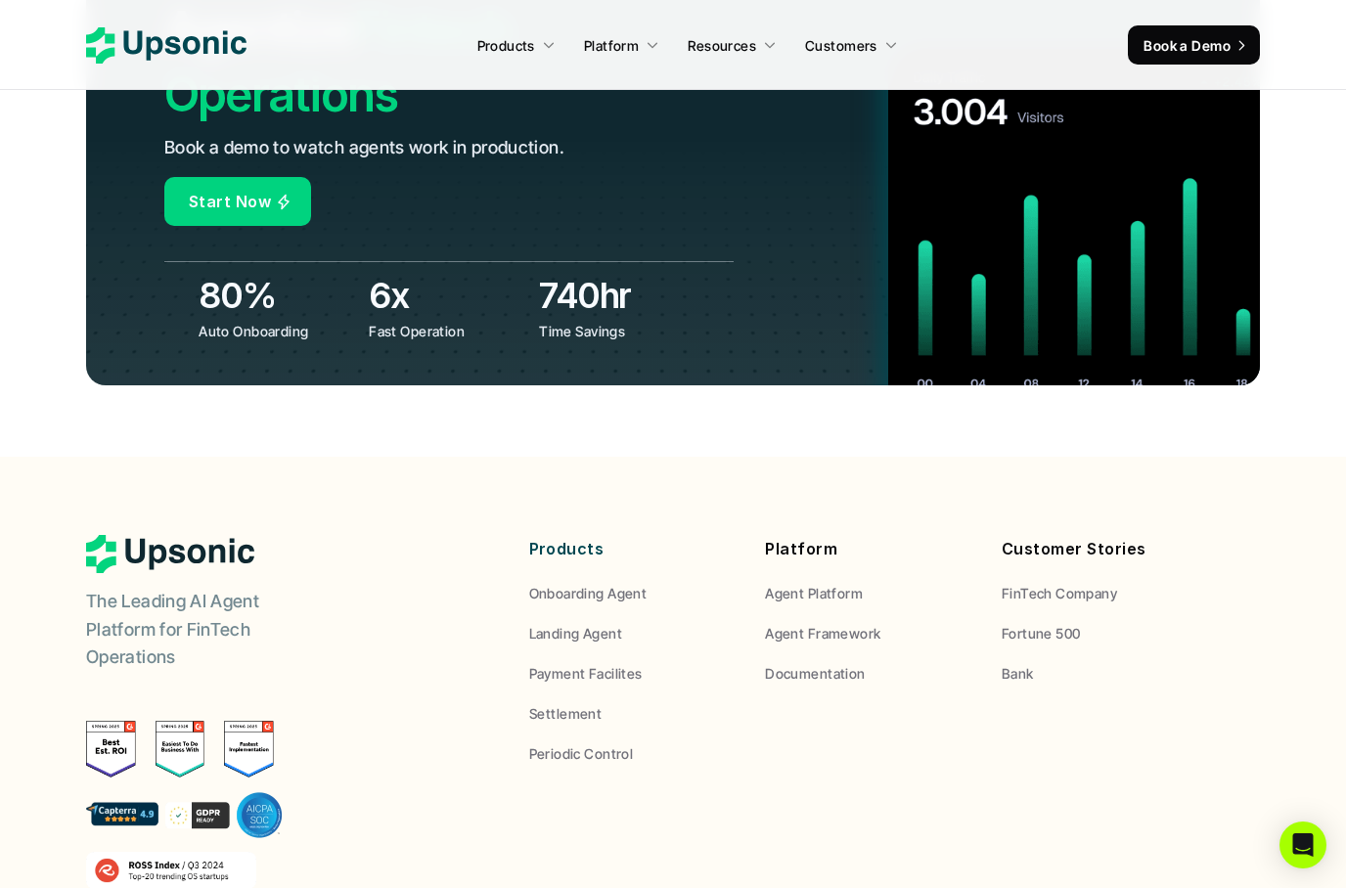
scroll to position [7450, 0]
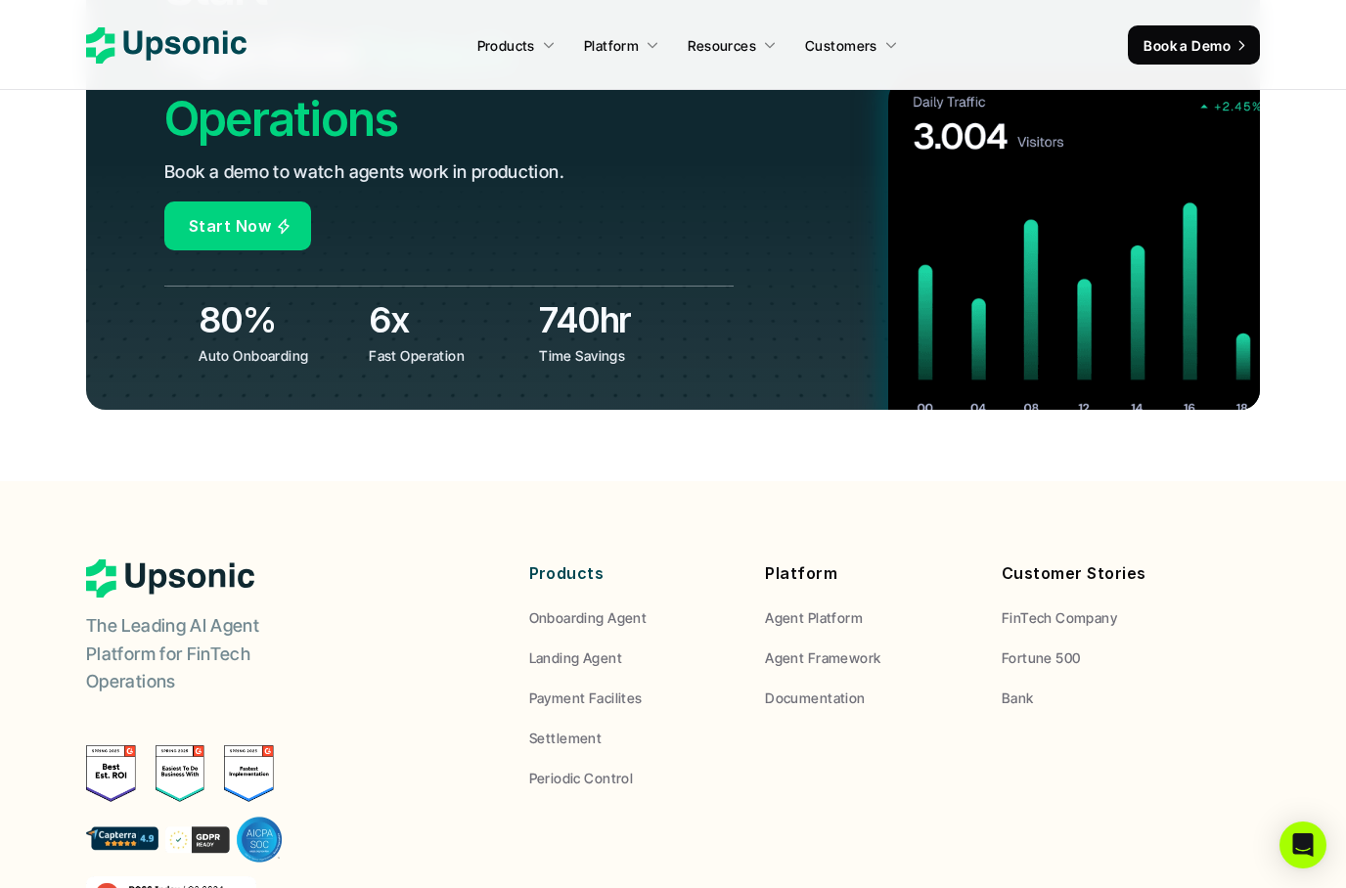
click at [146, 876] on img at bounding box center [171, 894] width 170 height 36
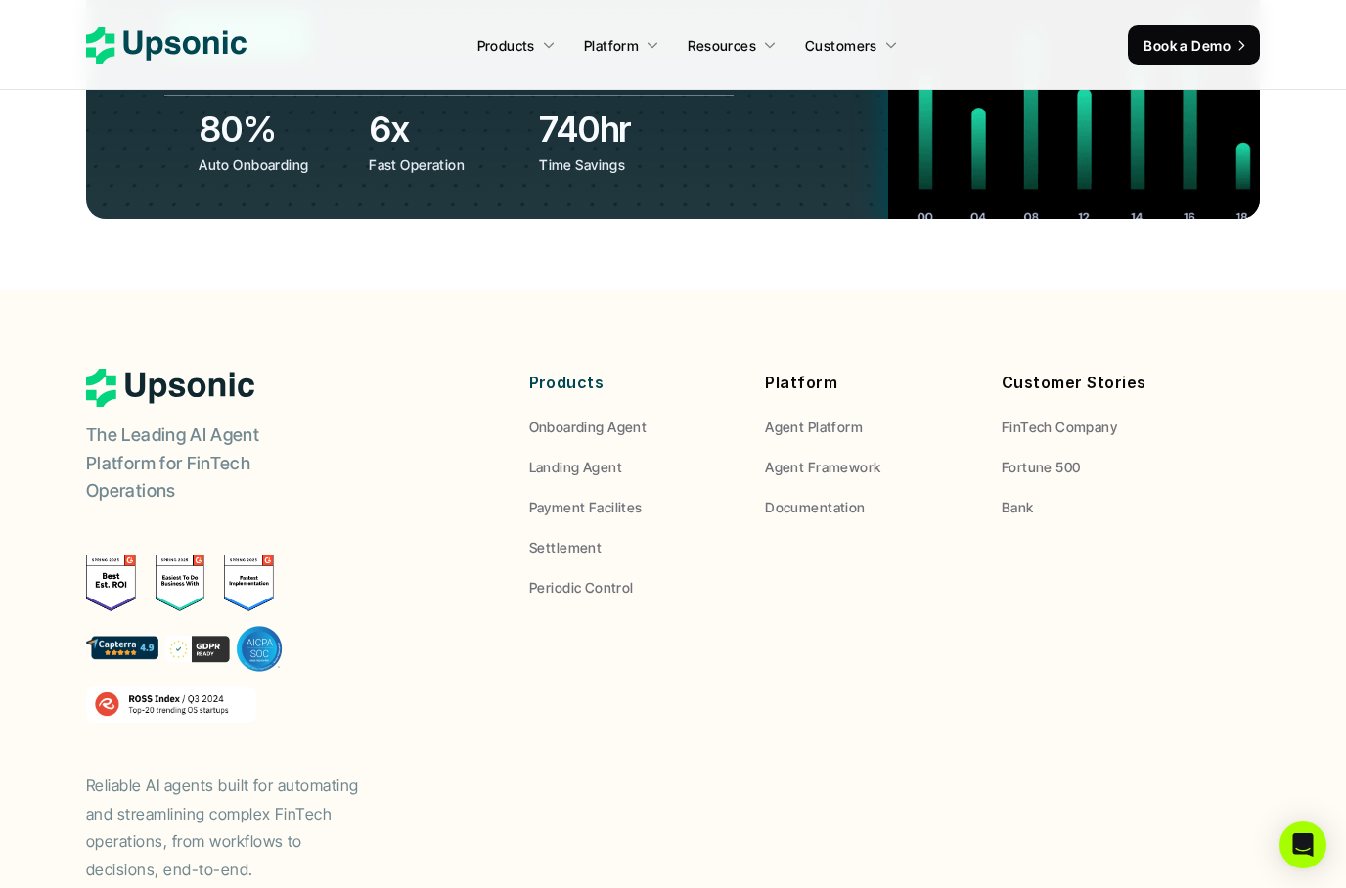
scroll to position [7658, 0]
